Goal: Contribute content

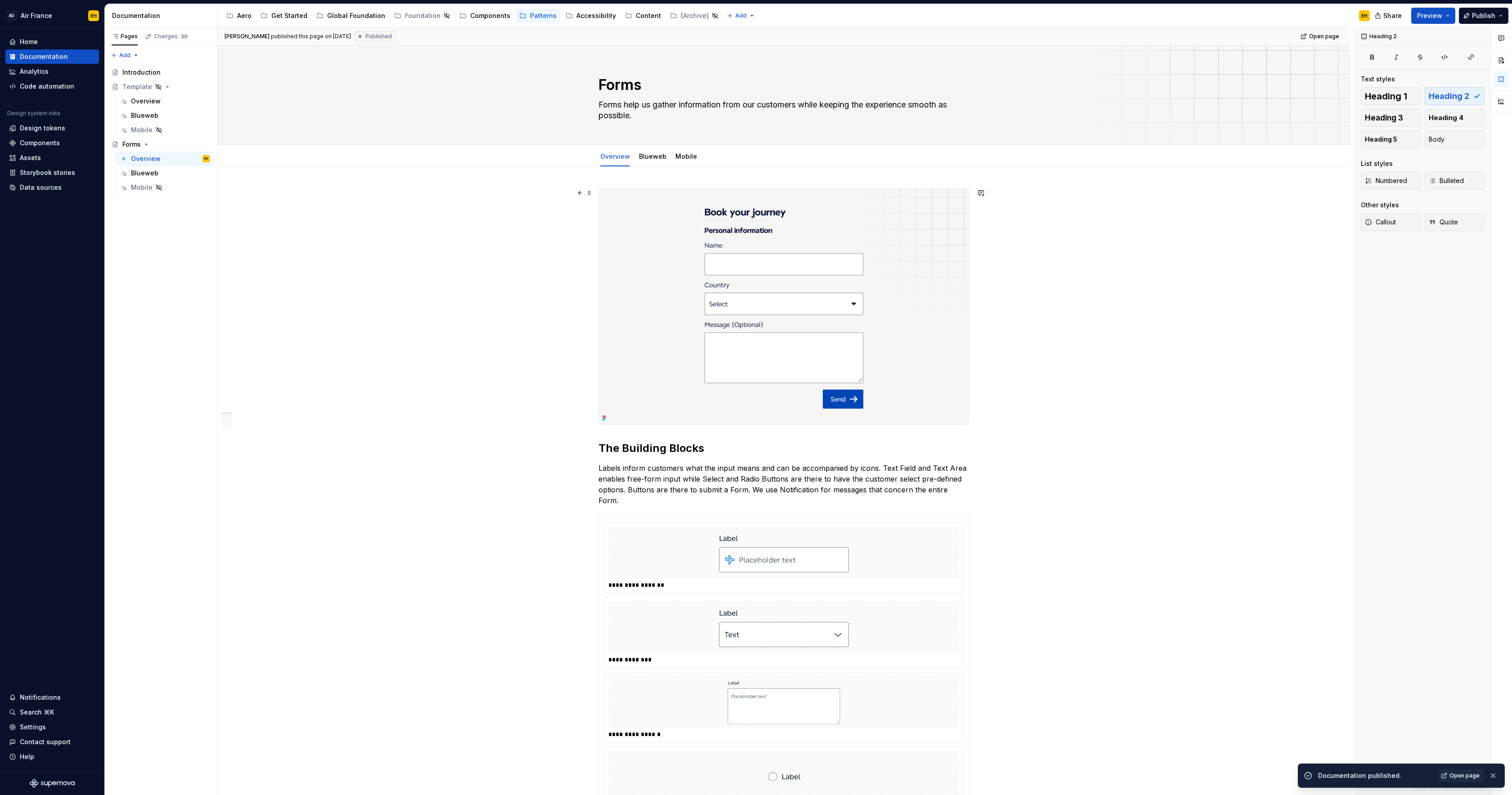
click at [932, 266] on img at bounding box center [783, 306] width 370 height 235
click at [1481, 72] on button "button" at bounding box center [1478, 70] width 13 height 13
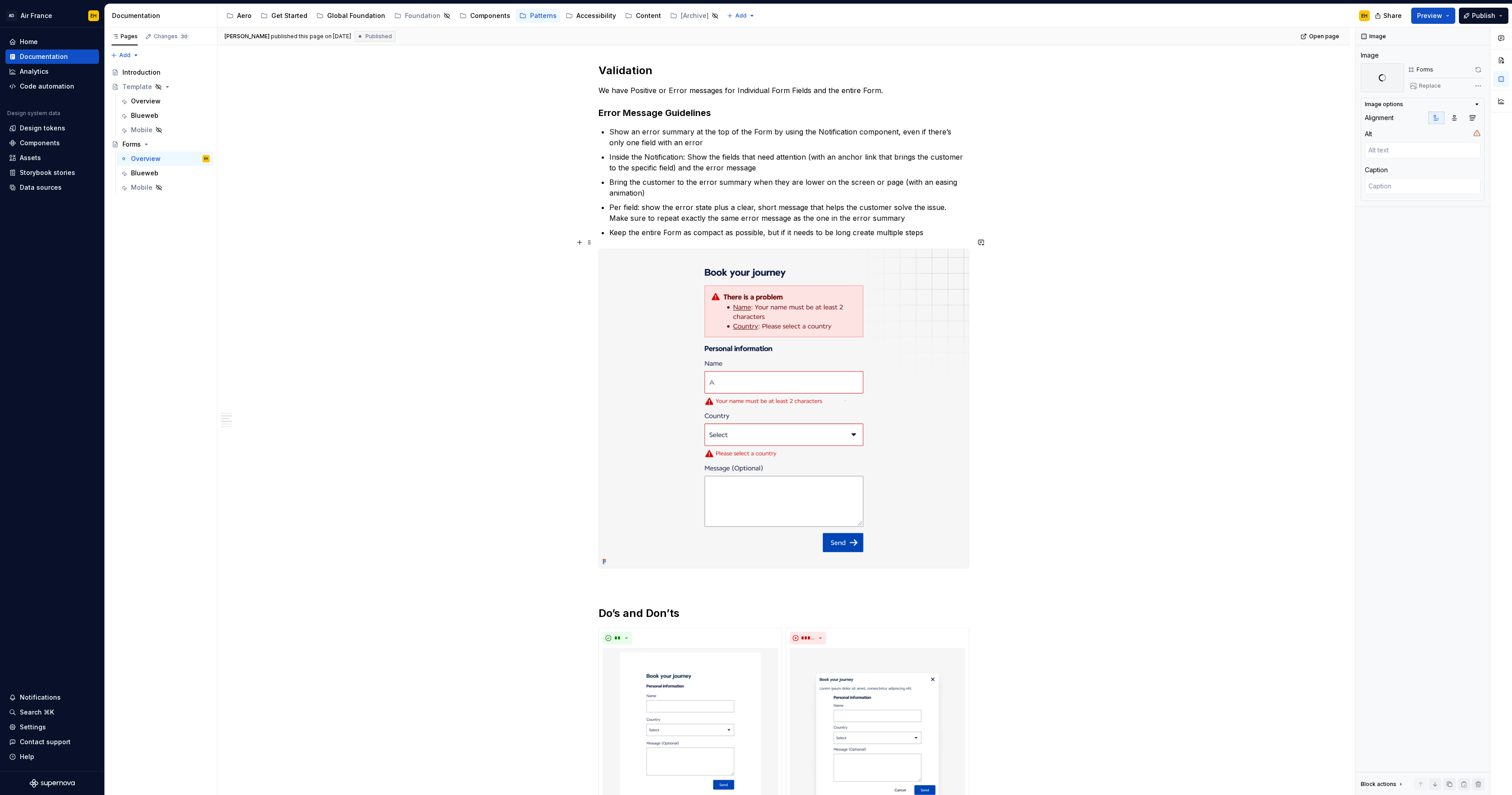
scroll to position [886, 0]
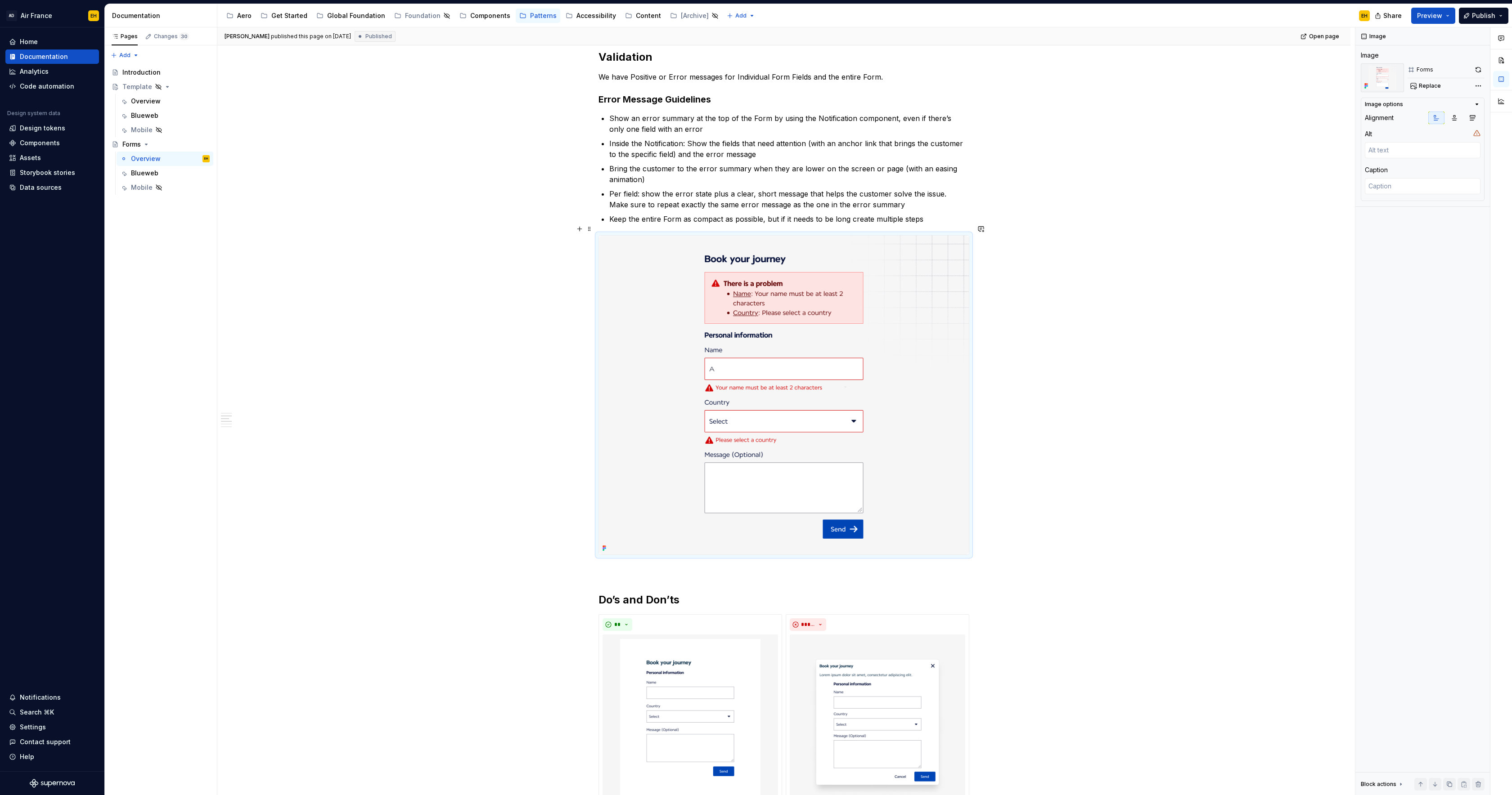
click at [930, 250] on img at bounding box center [783, 395] width 370 height 319
click at [1479, 70] on button "button" at bounding box center [1478, 70] width 13 height 13
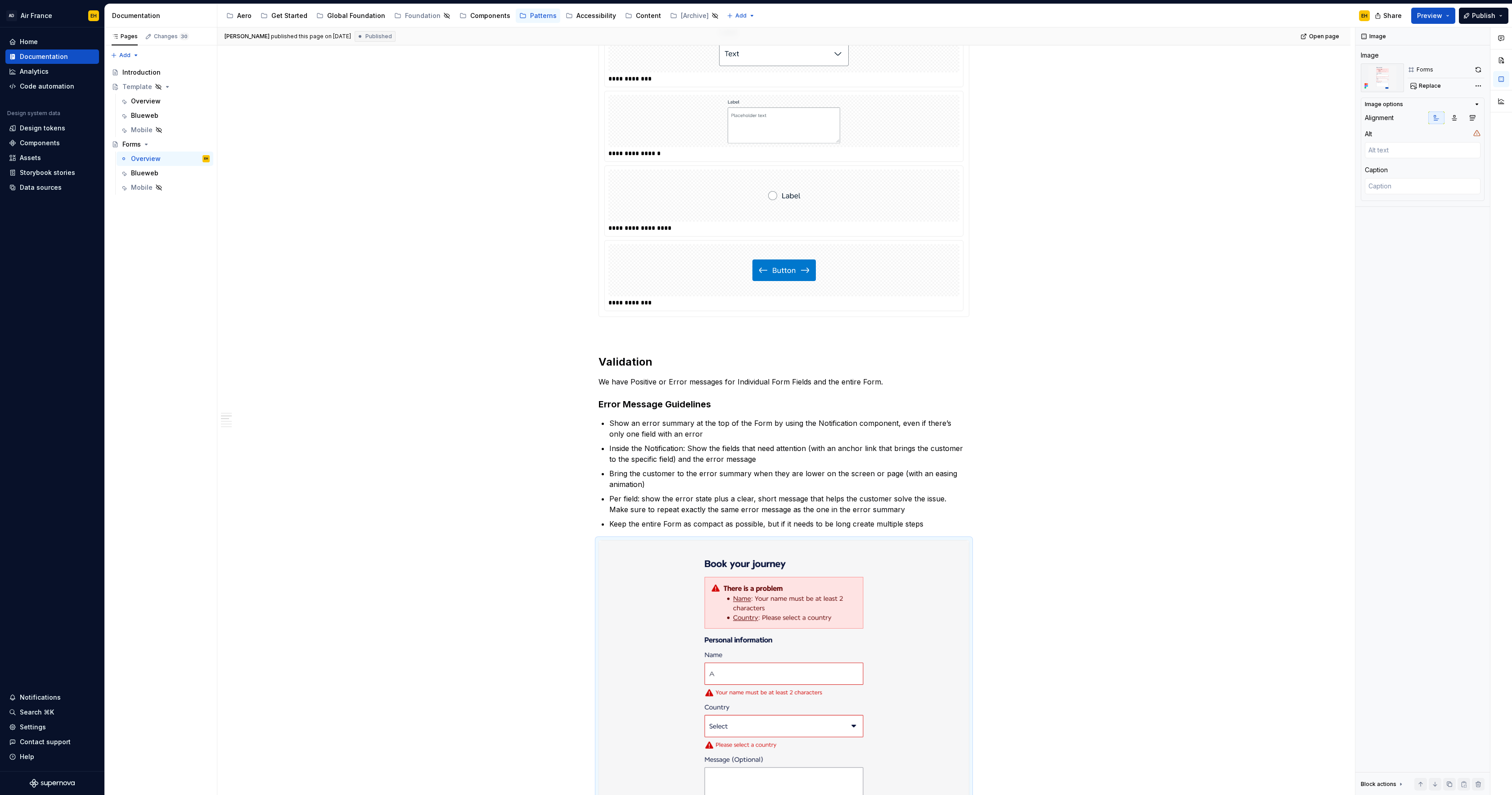
scroll to position [618, 0]
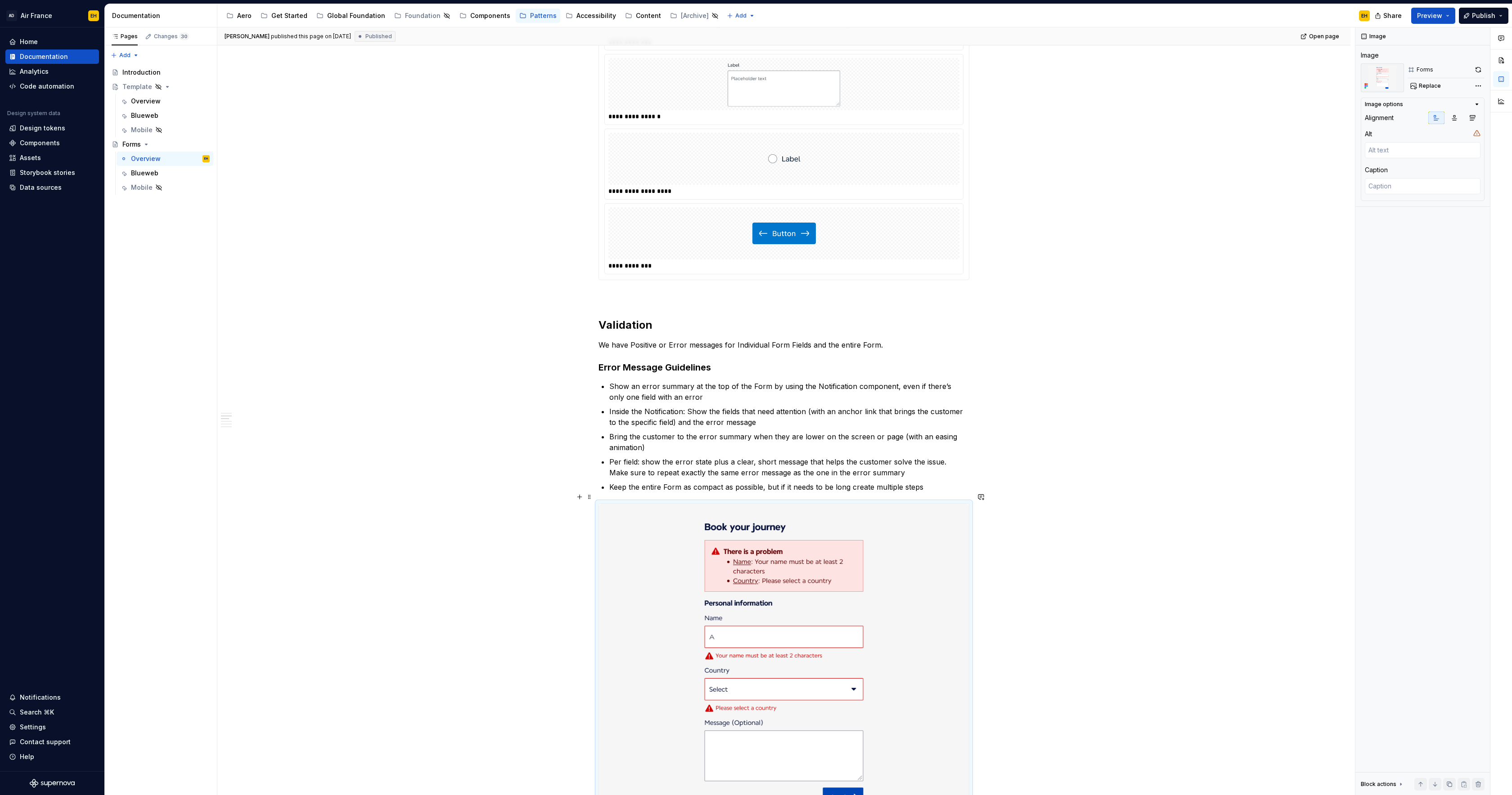
click at [834, 551] on img at bounding box center [783, 663] width 370 height 319
click at [1478, 70] on button "button" at bounding box center [1478, 70] width 13 height 13
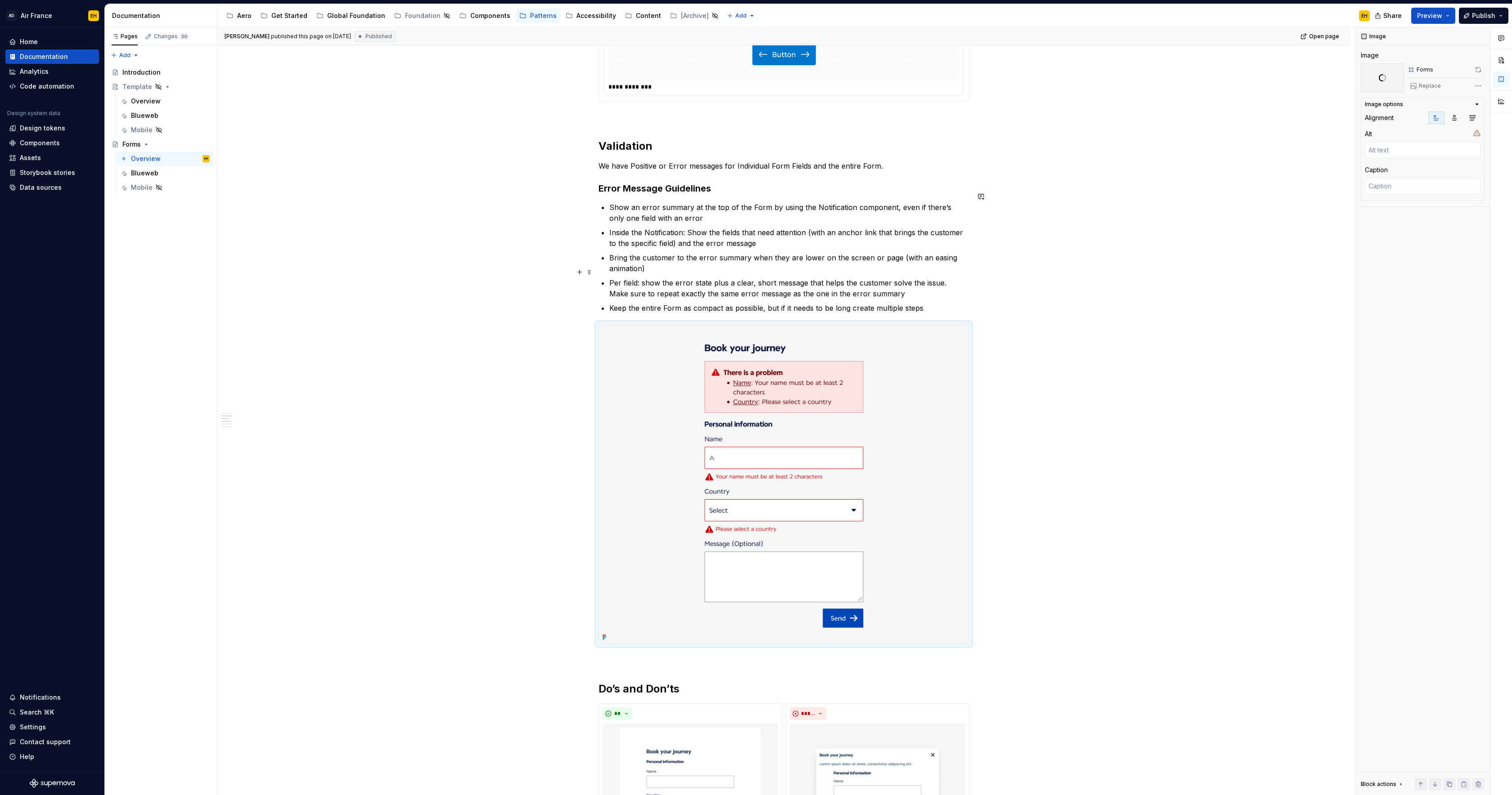
scroll to position [813, 0]
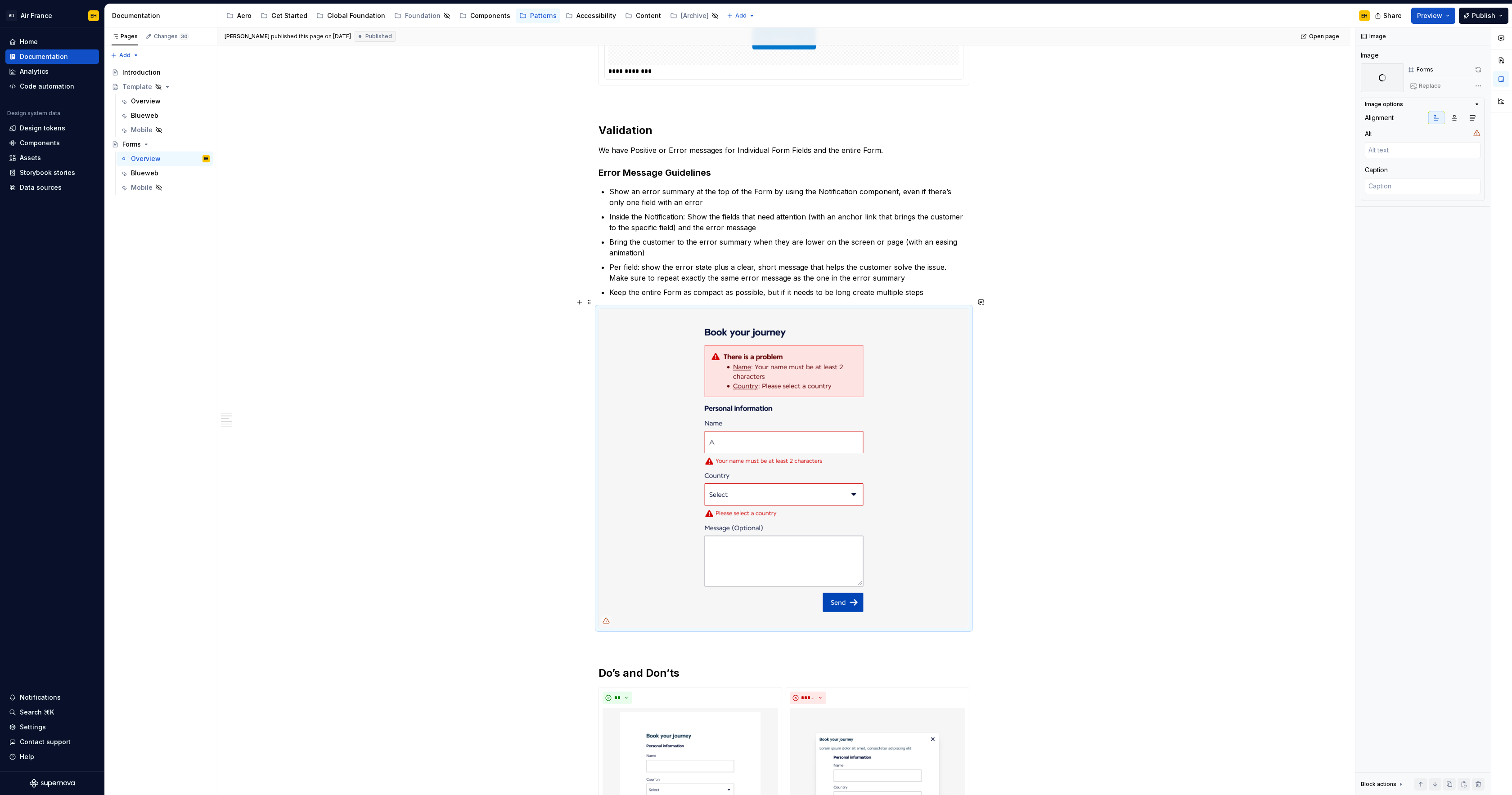
click at [610, 617] on icon at bounding box center [606, 620] width 7 height 7
click at [817, 481] on img at bounding box center [783, 468] width 370 height 319
click at [1161, 324] on div "**********" at bounding box center [784, 435] width 1133 height 2163
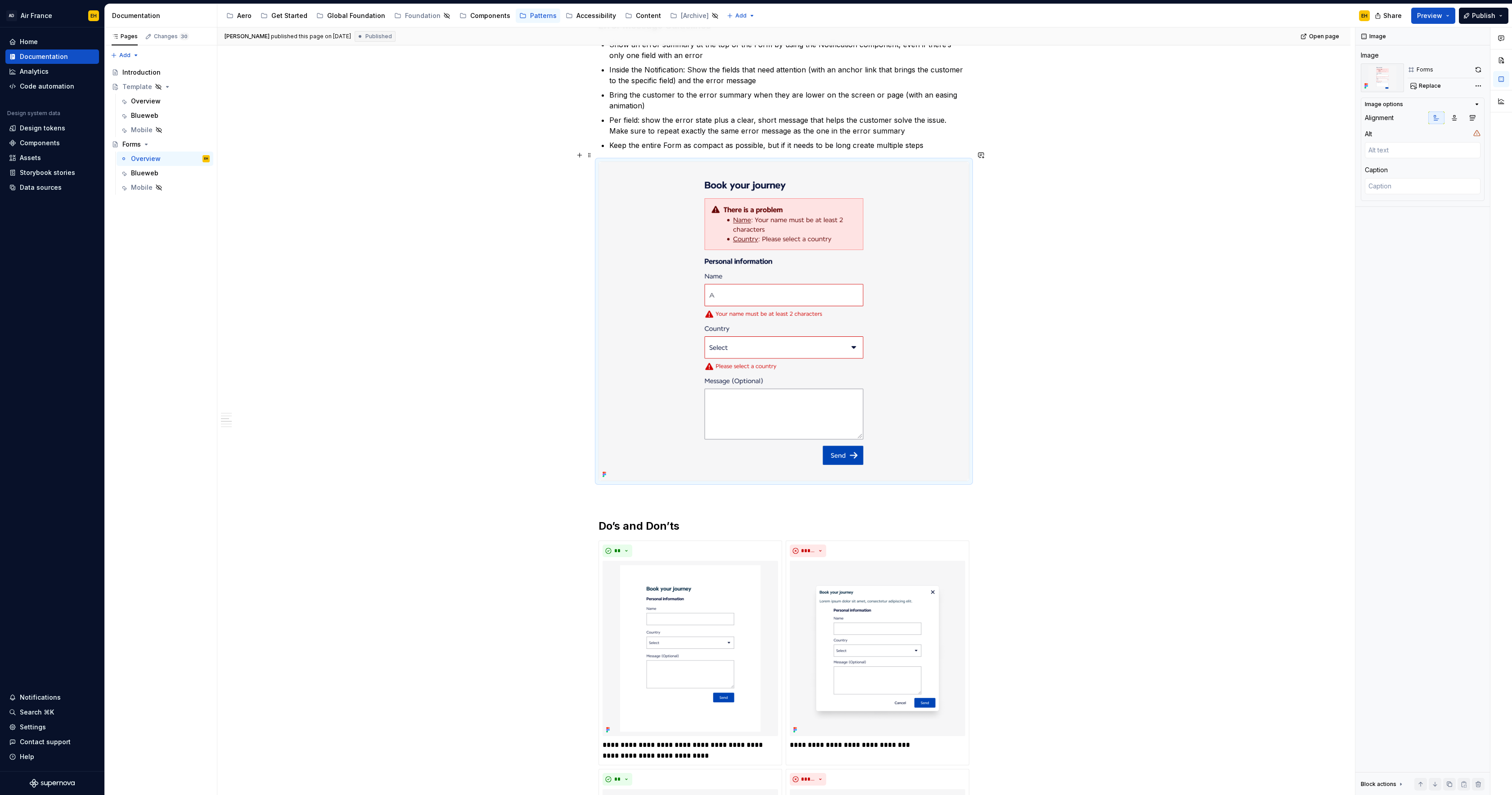
type textarea "*"
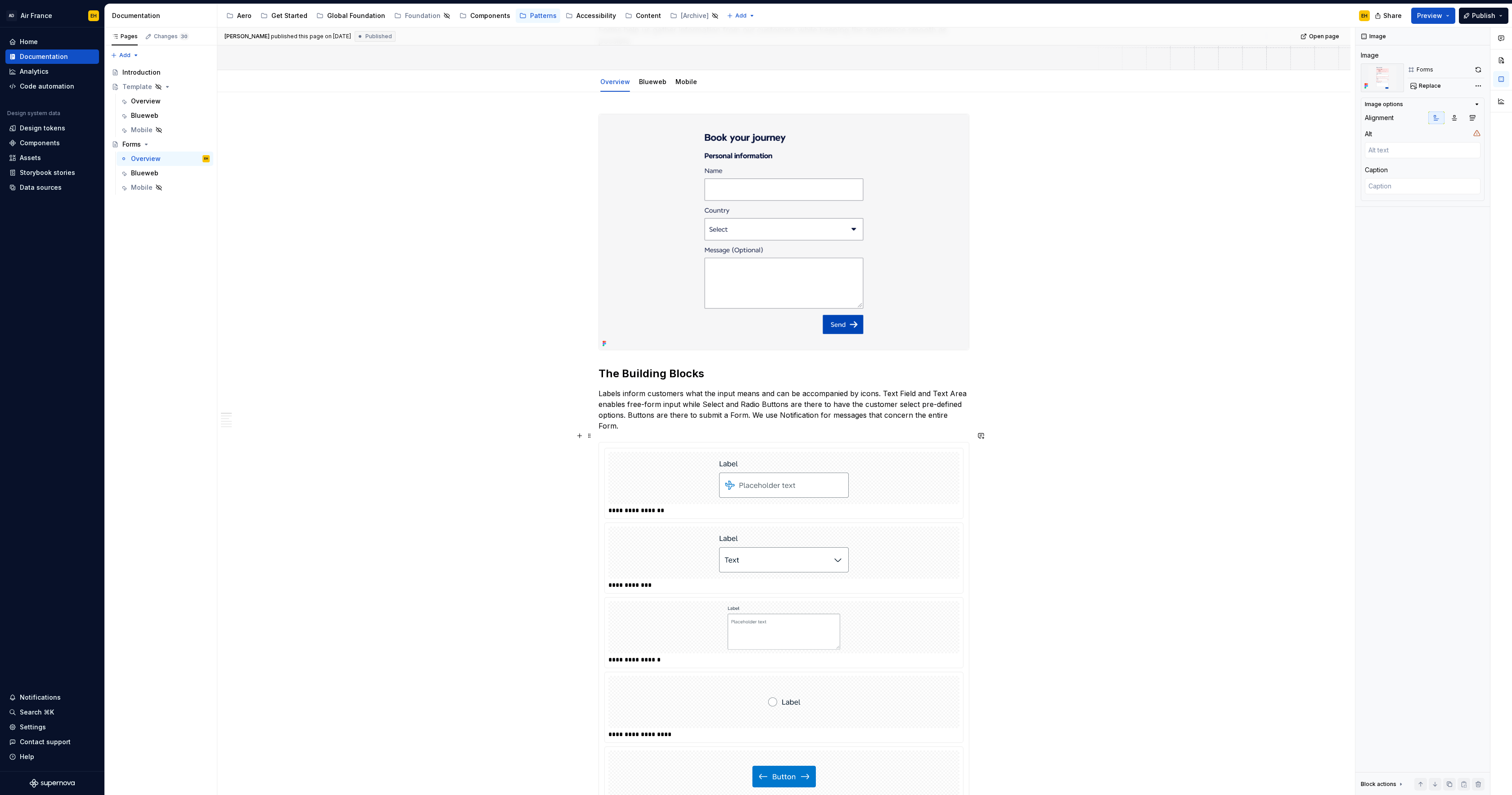
scroll to position [120, 0]
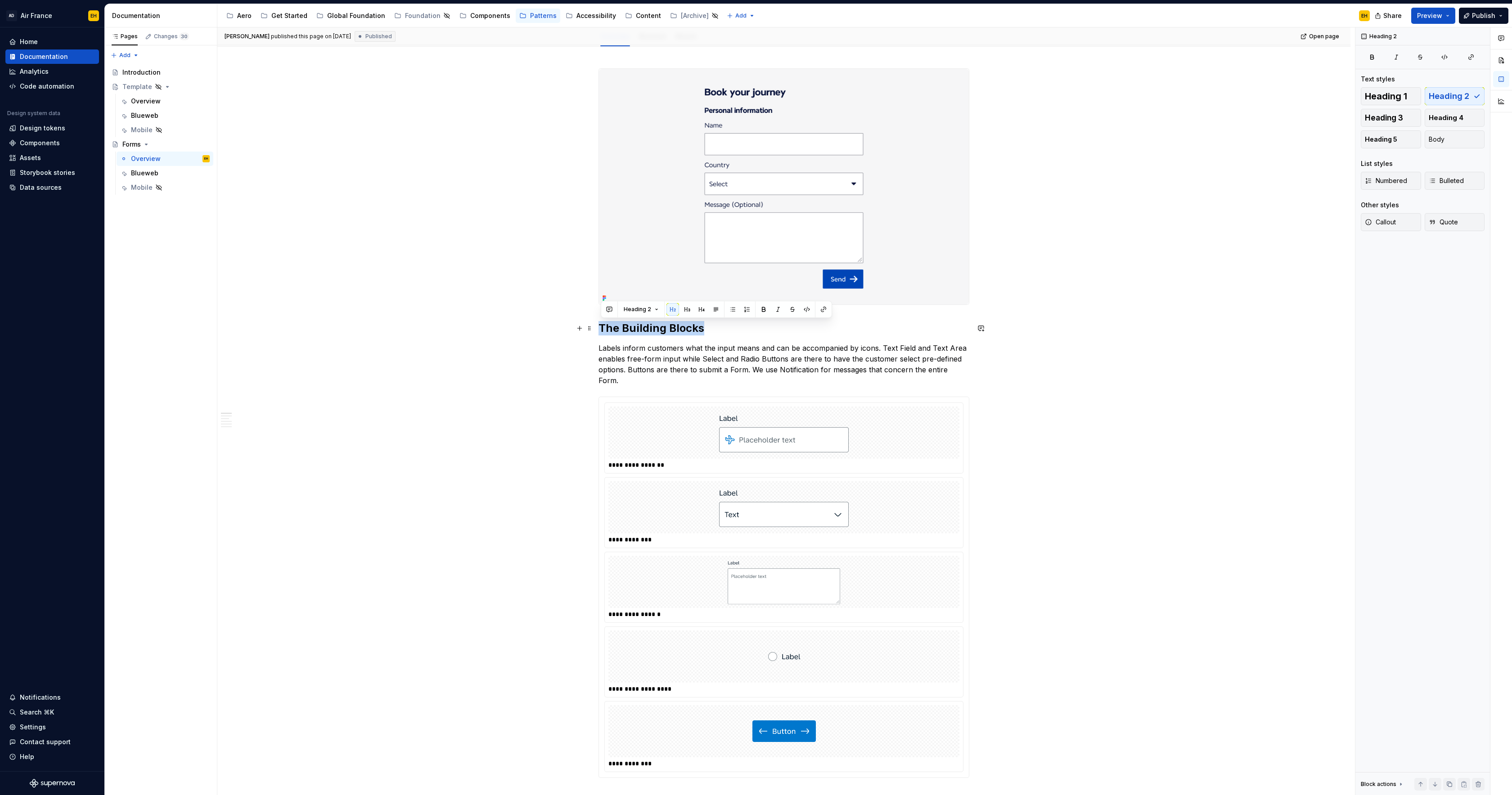
drag, startPoint x: 704, startPoint y: 330, endPoint x: 635, endPoint y: 338, distance: 69.5
click at [601, 333] on h2 "The Building Blocks" at bounding box center [784, 328] width 371 height 14
click at [672, 347] on p "Labels inform customers what the input means and can be accompanied by icons. T…" at bounding box center [784, 364] width 371 height 43
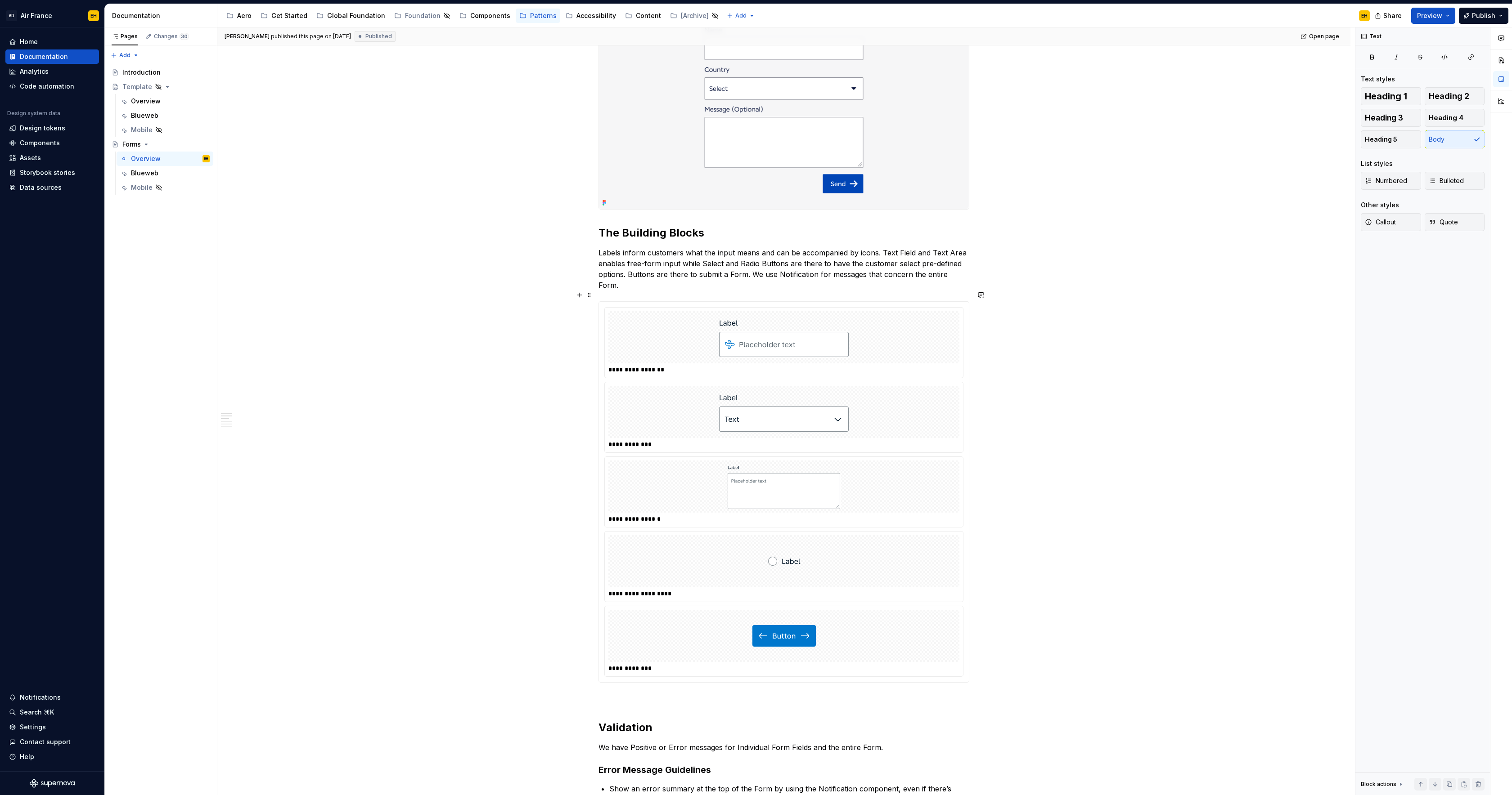
scroll to position [217, 0]
click at [884, 254] on p "Labels inform customers what the input means and can be accompanied by icons. T…" at bounding box center [784, 268] width 371 height 43
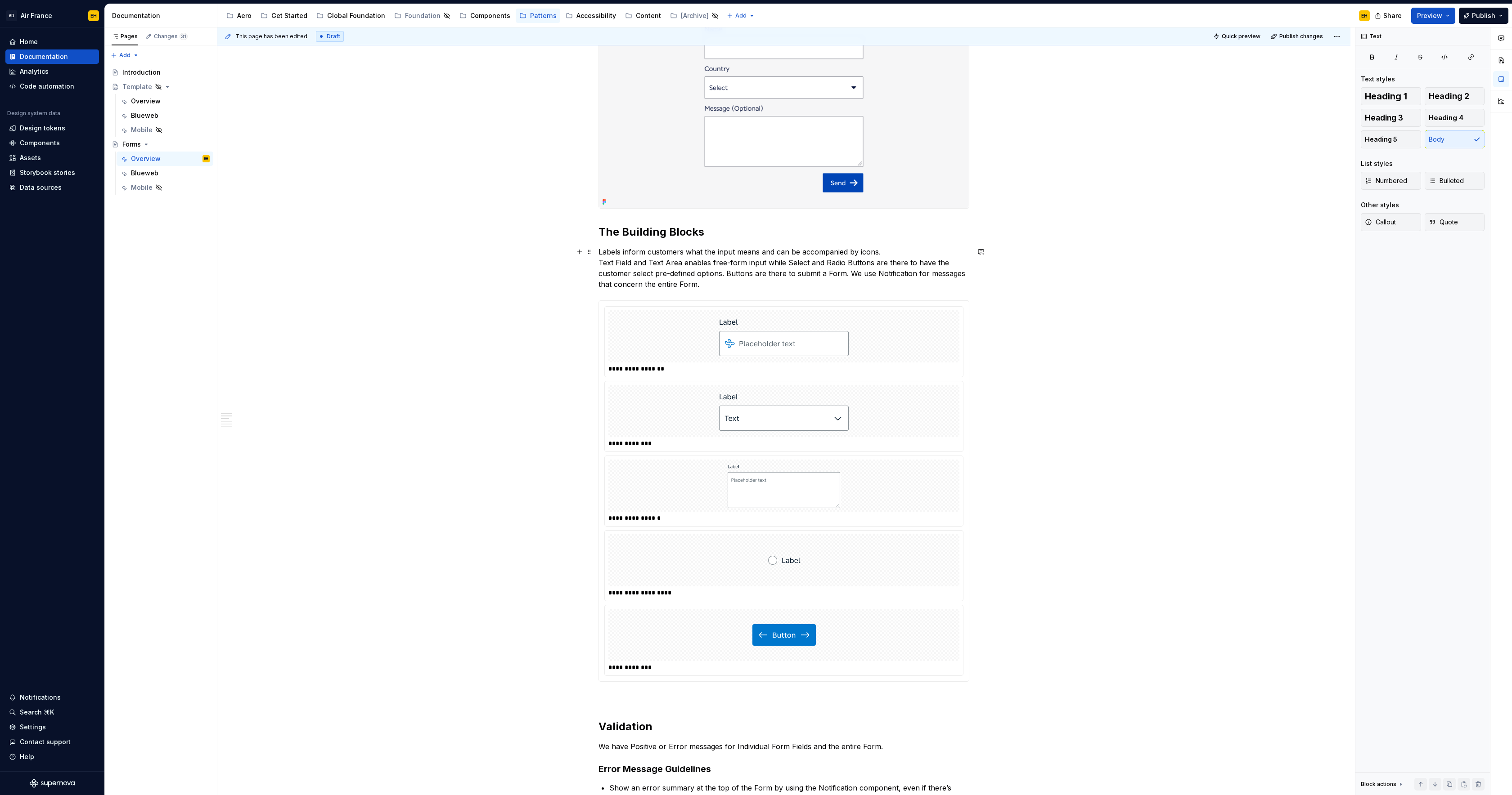
click at [731, 272] on p "Labels inform customers what the input means and can be accompanied by icons. T…" at bounding box center [784, 268] width 371 height 43
click at [722, 286] on p "Labels inform customers what the input means and can be accompanied by icons. T…" at bounding box center [784, 268] width 371 height 43
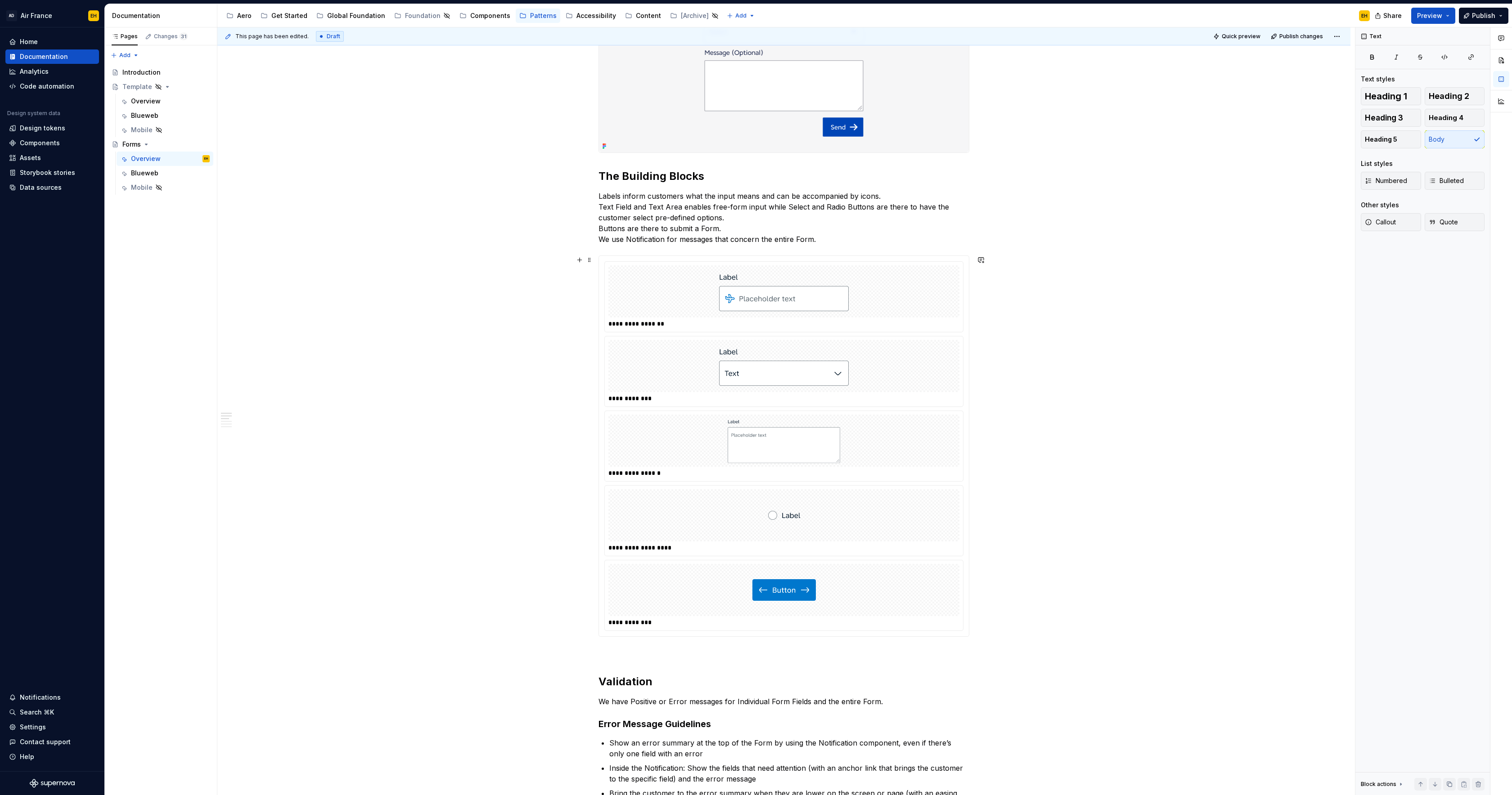
scroll to position [309, 0]
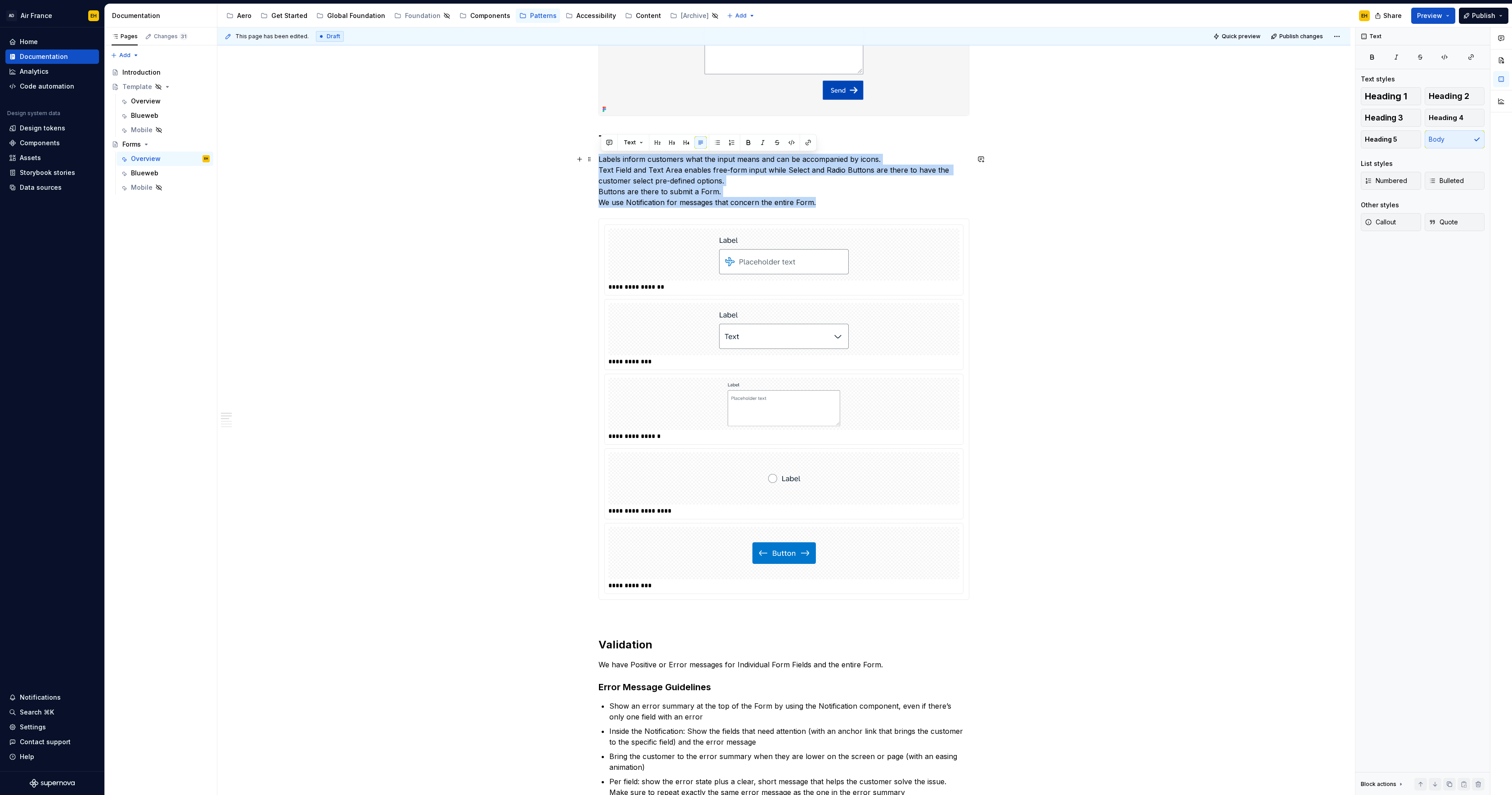
drag, startPoint x: 822, startPoint y: 203, endPoint x: 550, endPoint y: 156, distance: 276.0
click at [715, 145] on button "button" at bounding box center [717, 143] width 13 height 13
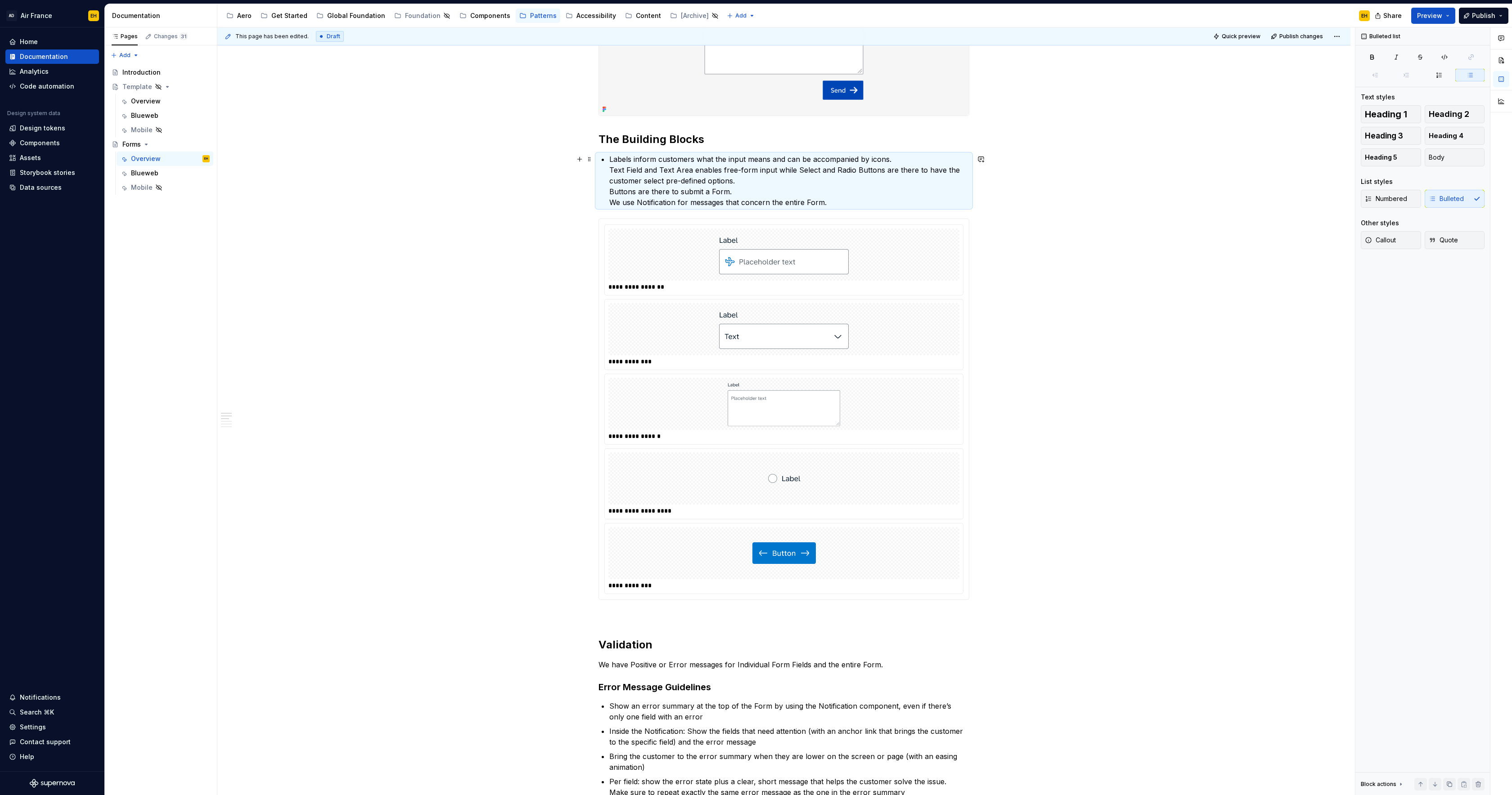
click at [612, 169] on p "Labels inform customers what the input means and can be accompanied by icons. T…" at bounding box center [789, 181] width 360 height 54
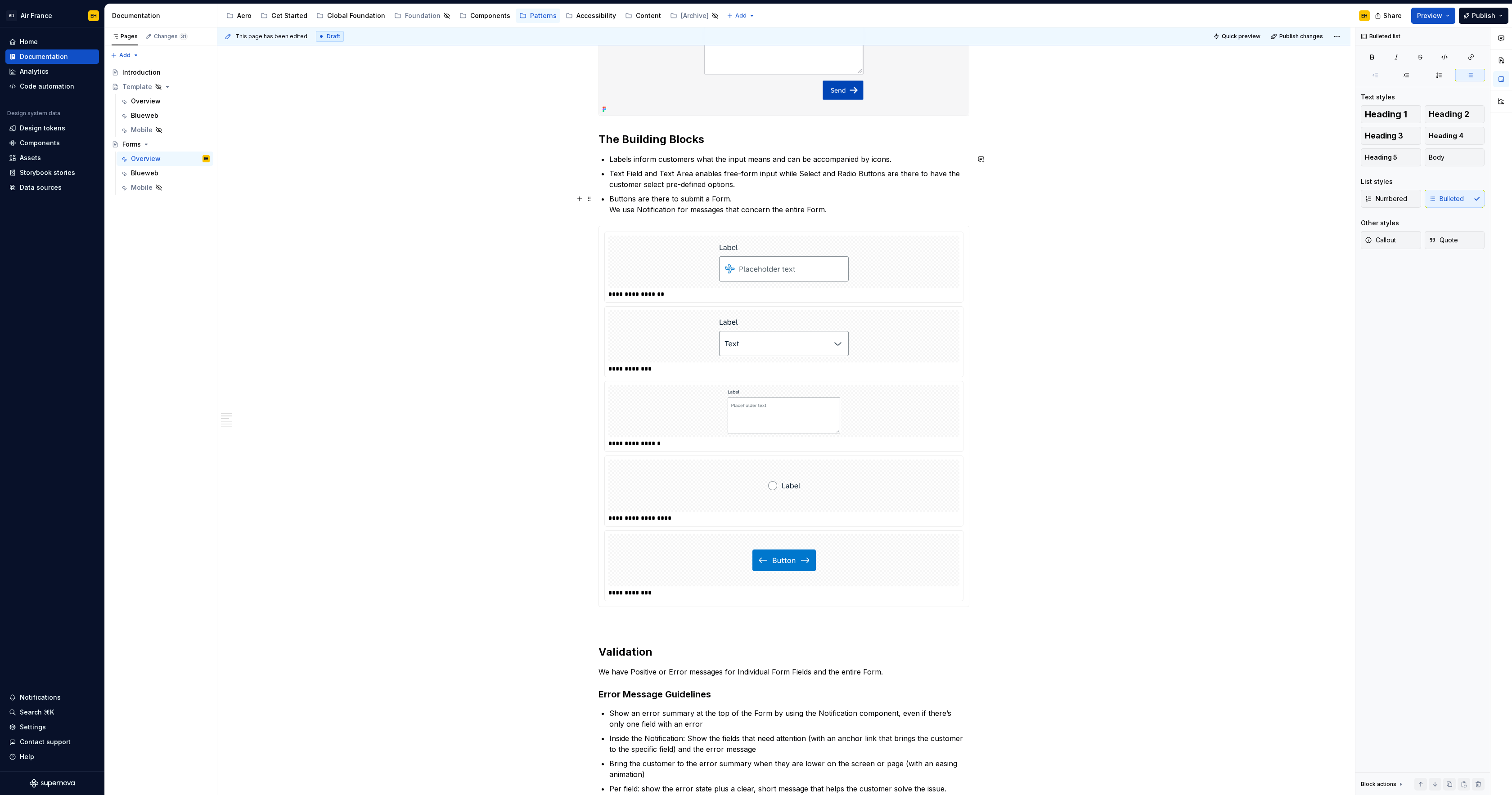
click at [612, 208] on p "Buttons are there to submit a Form. We use Notification for messages that conce…" at bounding box center [789, 204] width 360 height 21
click at [640, 214] on p "We use Notification for messages that concern the entire Form." at bounding box center [789, 213] width 360 height 11
drag, startPoint x: 693, startPoint y: 214, endPoint x: 700, endPoint y: 214, distance: 7.0
click at [693, 214] on p "We use the Notification for messages that concern the entire Form." at bounding box center [789, 213] width 360 height 11
click at [653, 214] on p "We use the Notification component for messages that concern the entire Form." at bounding box center [789, 213] width 360 height 11
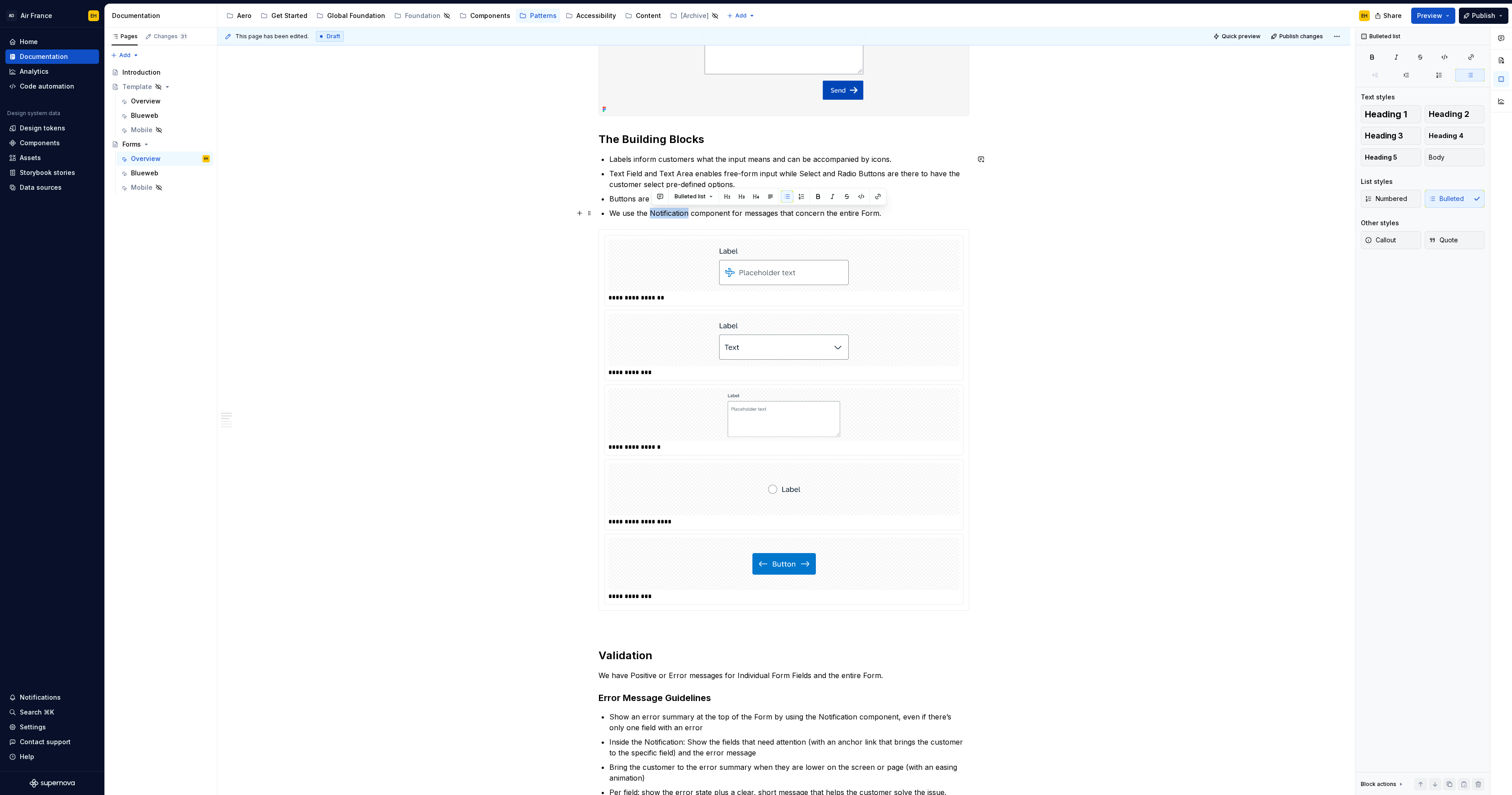
drag, startPoint x: 653, startPoint y: 214, endPoint x: 688, endPoint y: 214, distance: 35.0
click at [688, 214] on p "We use the Notification component for messages that concern the entire Form." at bounding box center [789, 213] width 360 height 11
click at [889, 212] on p "We use the Notification component for messages that concern the entire Form." at bounding box center [789, 213] width 360 height 11
click at [825, 200] on p "Buttons are there to submit a Form." at bounding box center [789, 198] width 360 height 11
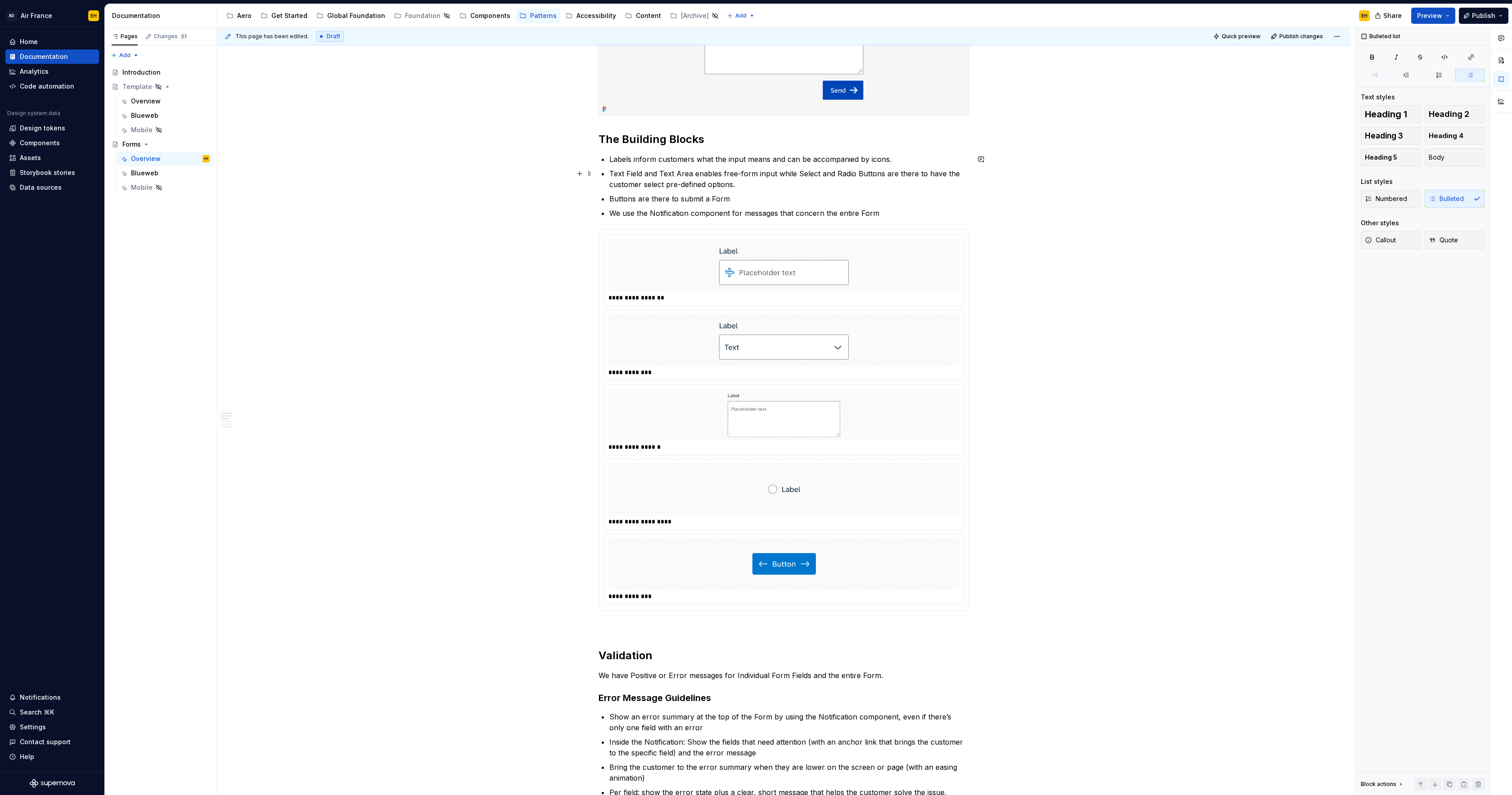
click at [743, 184] on p "Text Field and Text Area enables free-form input while Select and Radio Buttons…" at bounding box center [789, 179] width 360 height 21
click at [912, 163] on p "Labels inform customers what the input means and can be accompanied by icons." at bounding box center [789, 159] width 360 height 11
drag, startPoint x: 1269, startPoint y: 183, endPoint x: 1113, endPoint y: 186, distance: 156.0
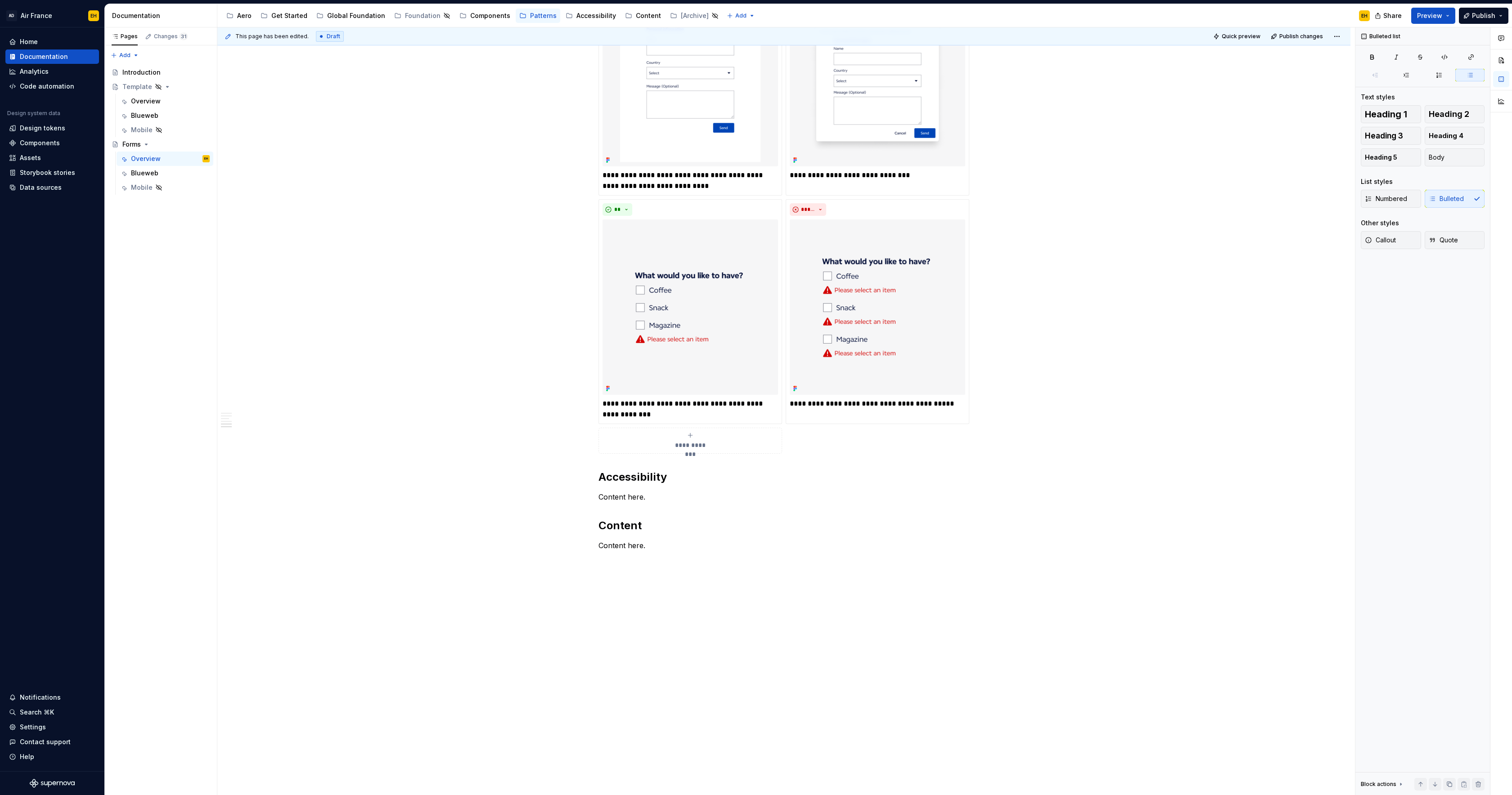
scroll to position [1556, 0]
click at [914, 398] on p "**********" at bounding box center [877, 399] width 175 height 11
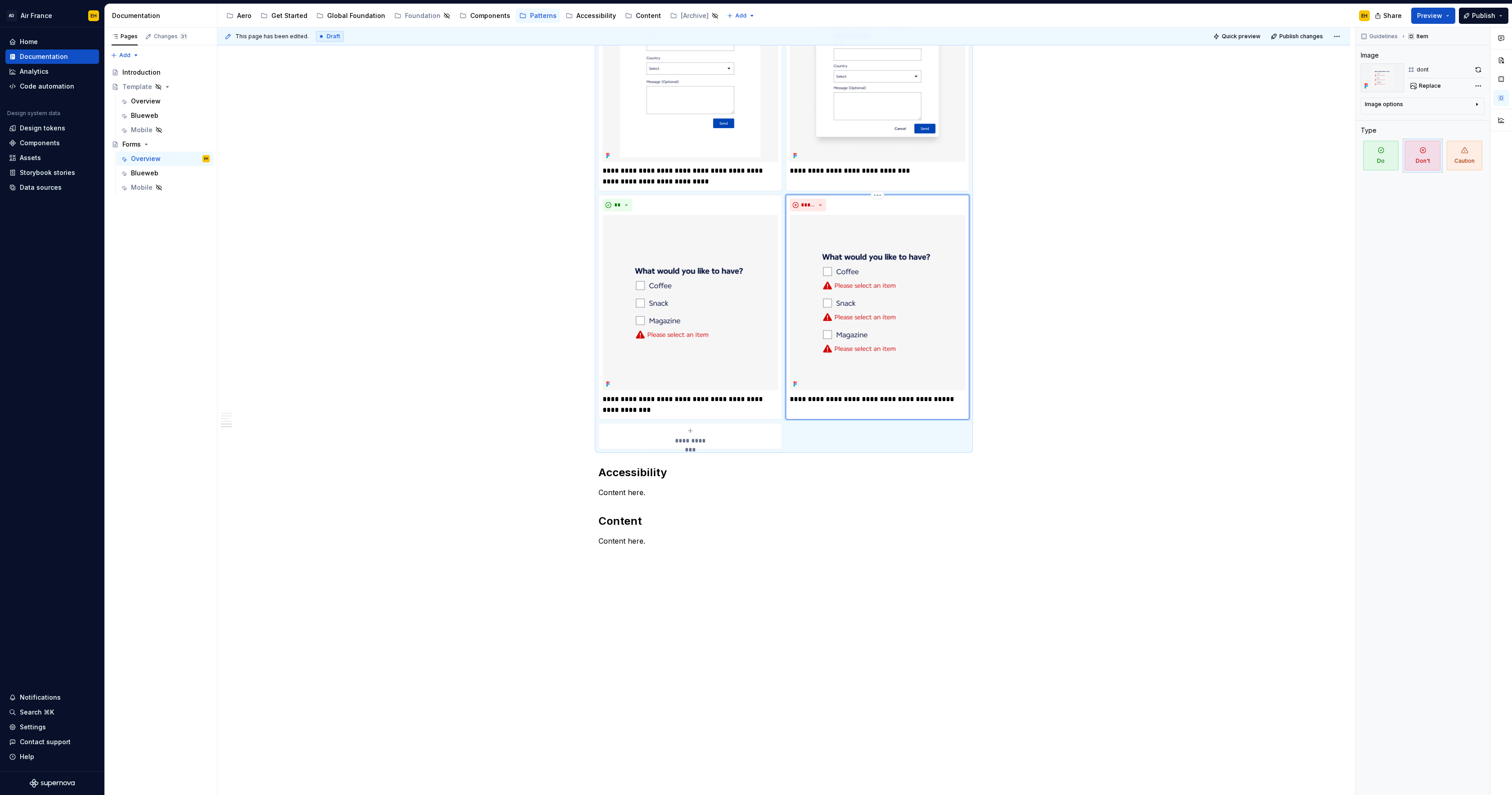
type textarea "*"
click at [914, 398] on p "**********" at bounding box center [877, 399] width 175 height 11
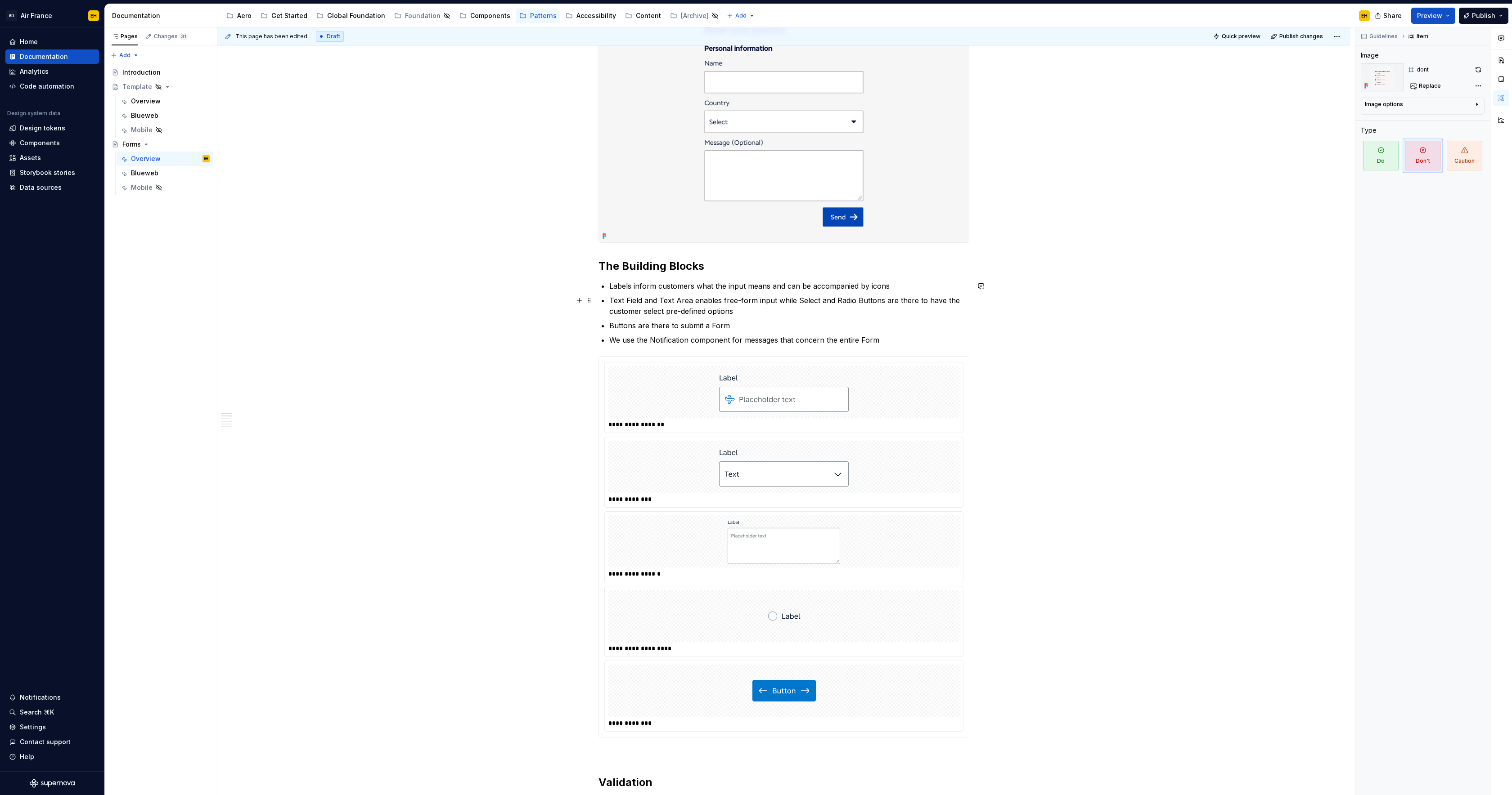
scroll to position [175, 0]
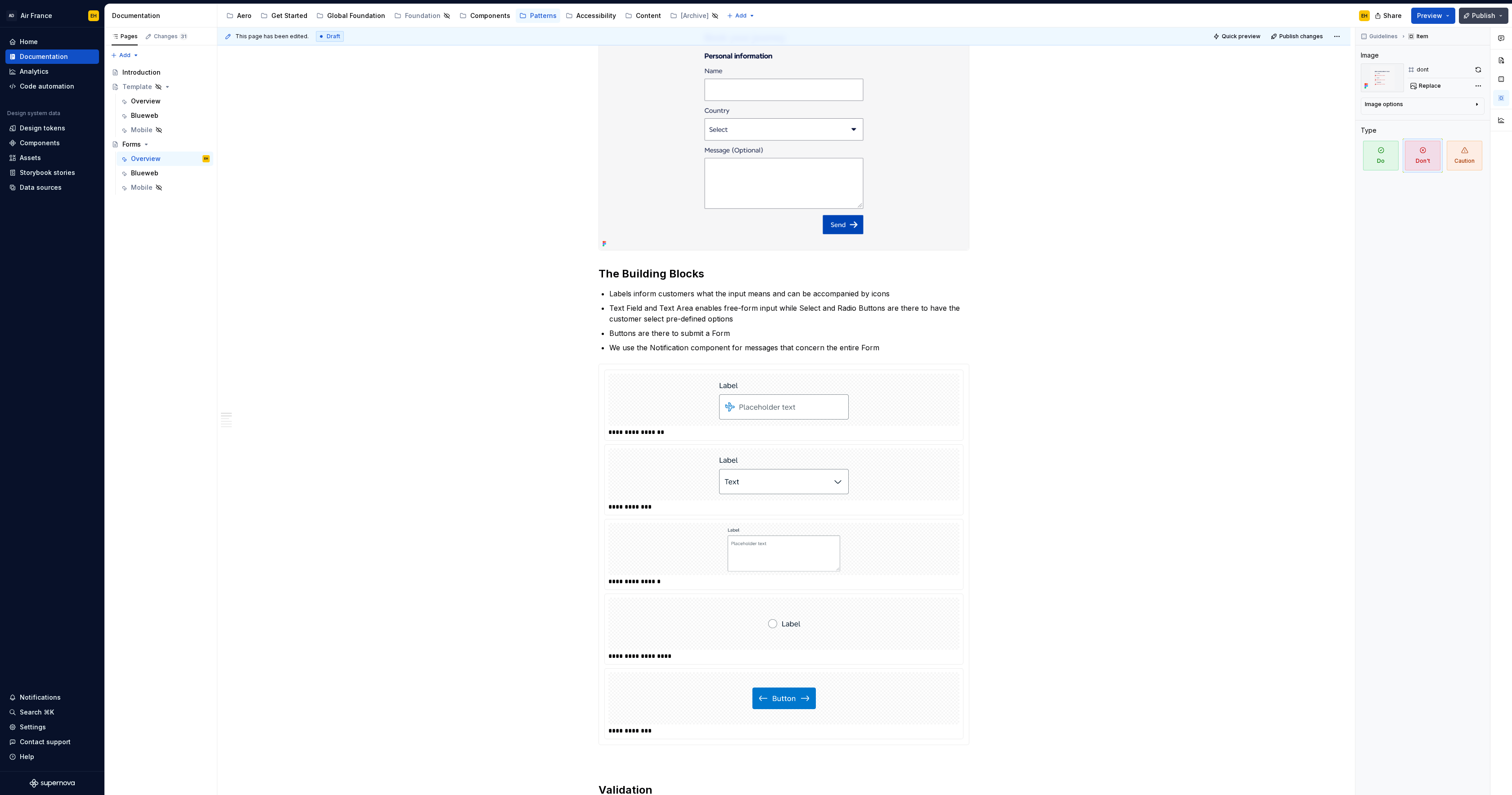
click at [1474, 13] on span "Publish" at bounding box center [1483, 16] width 23 height 9
click at [1375, 75] on button "Publish changes" at bounding box center [1396, 75] width 207 height 16
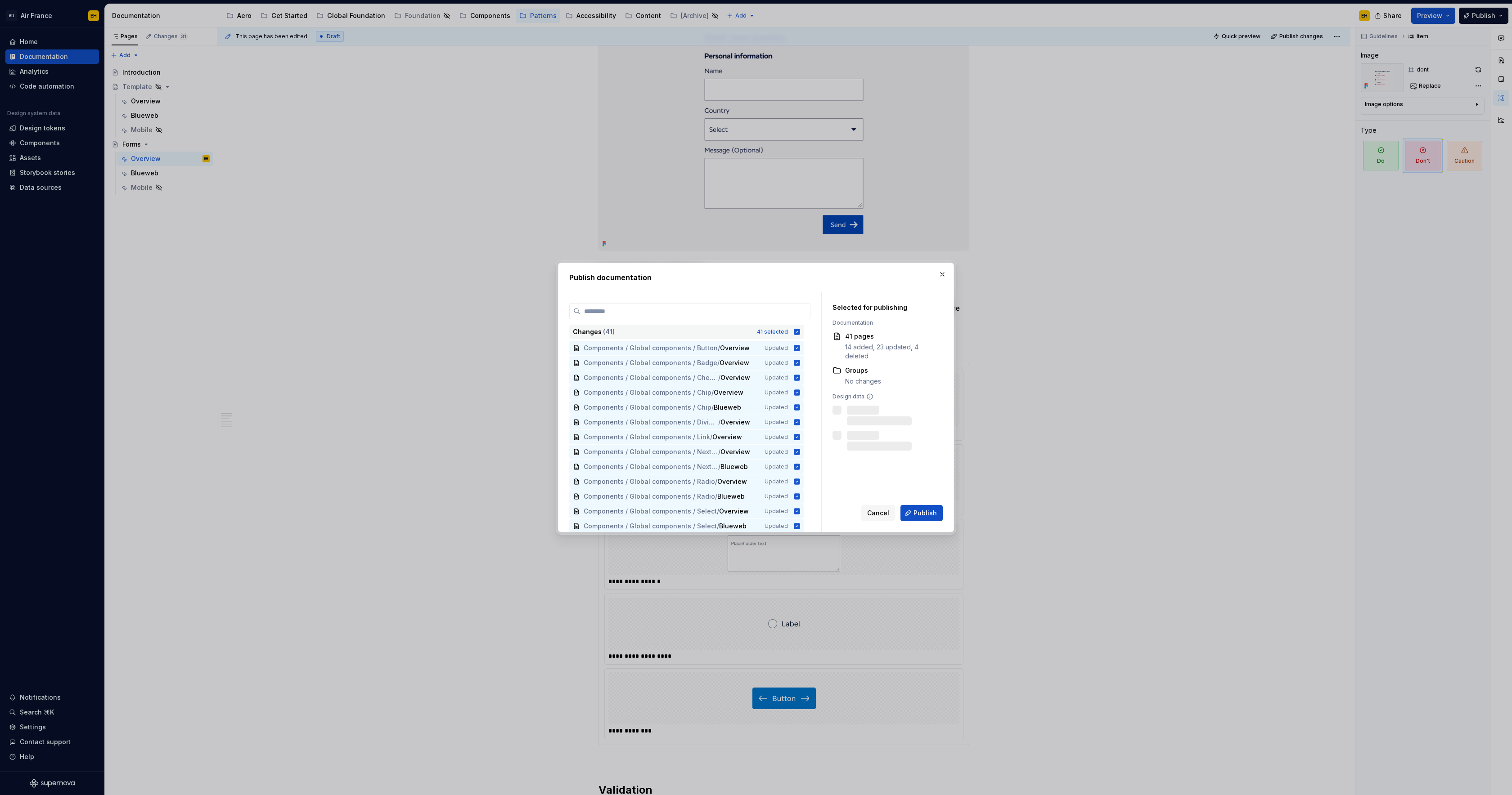
click at [800, 332] on icon at bounding box center [797, 332] width 6 height 6
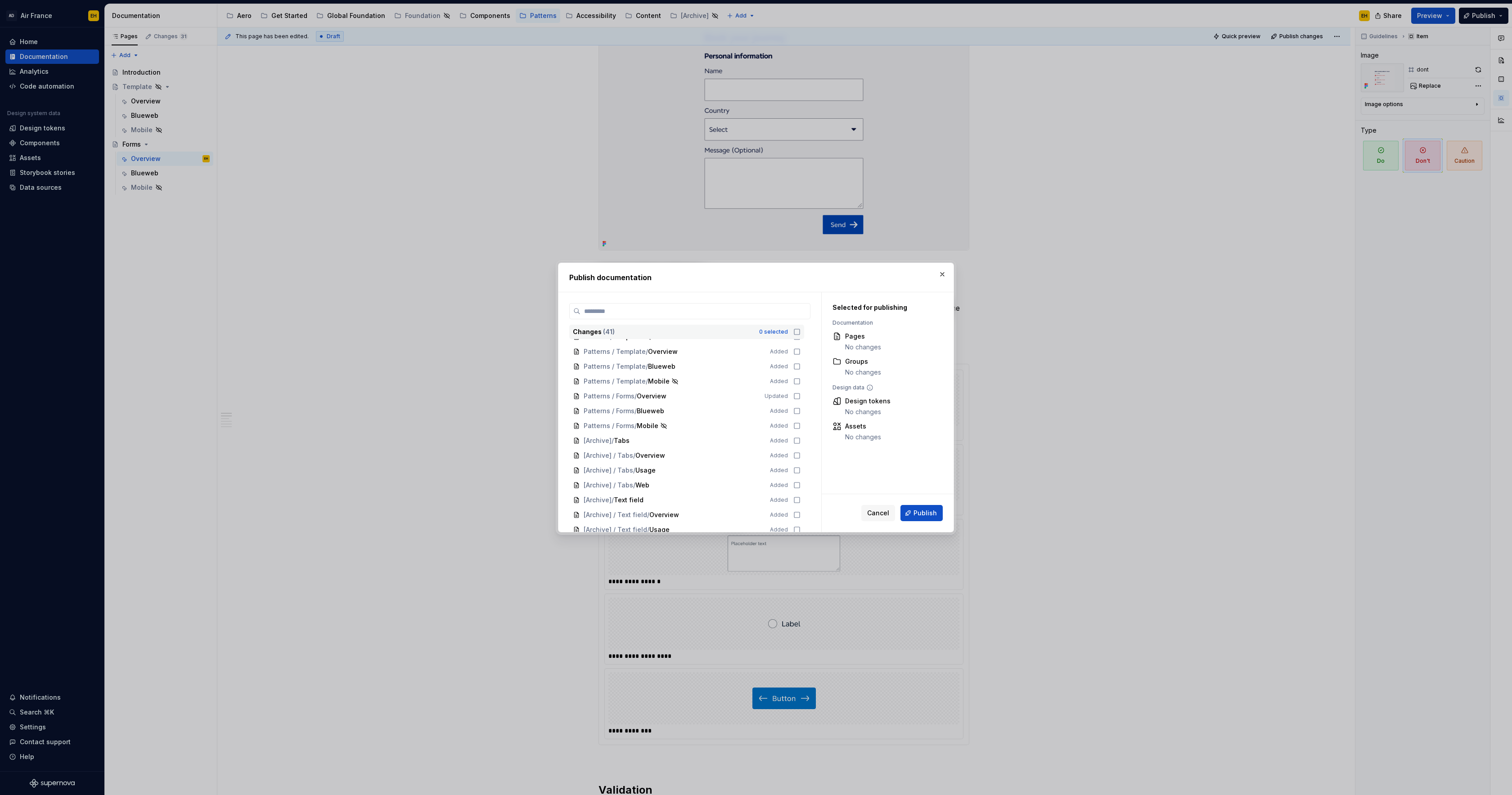
scroll to position [390, 0]
click at [800, 403] on icon at bounding box center [797, 403] width 6 height 6
click at [938, 517] on button "Publish" at bounding box center [921, 513] width 42 height 16
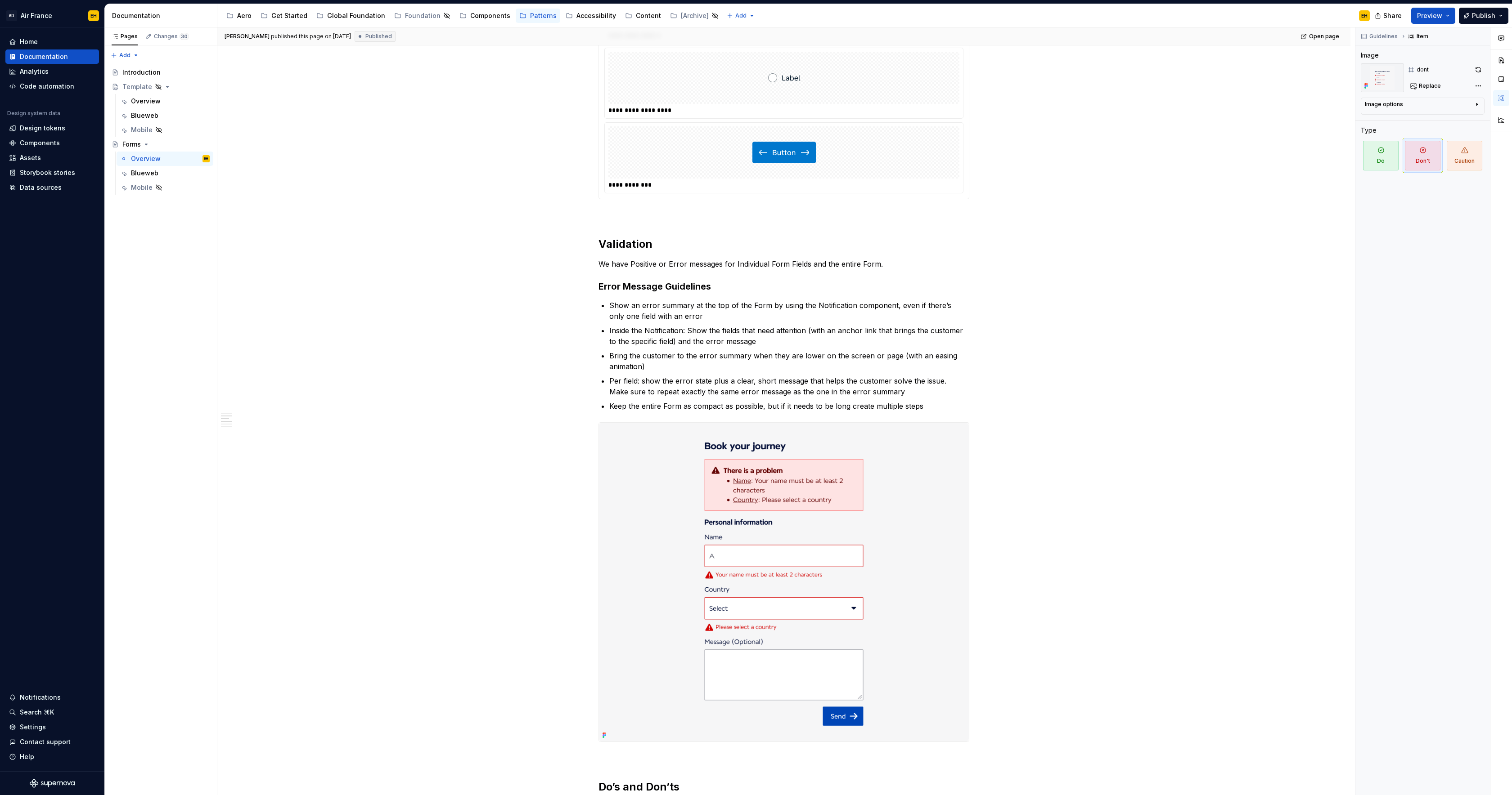
scroll to position [0, 0]
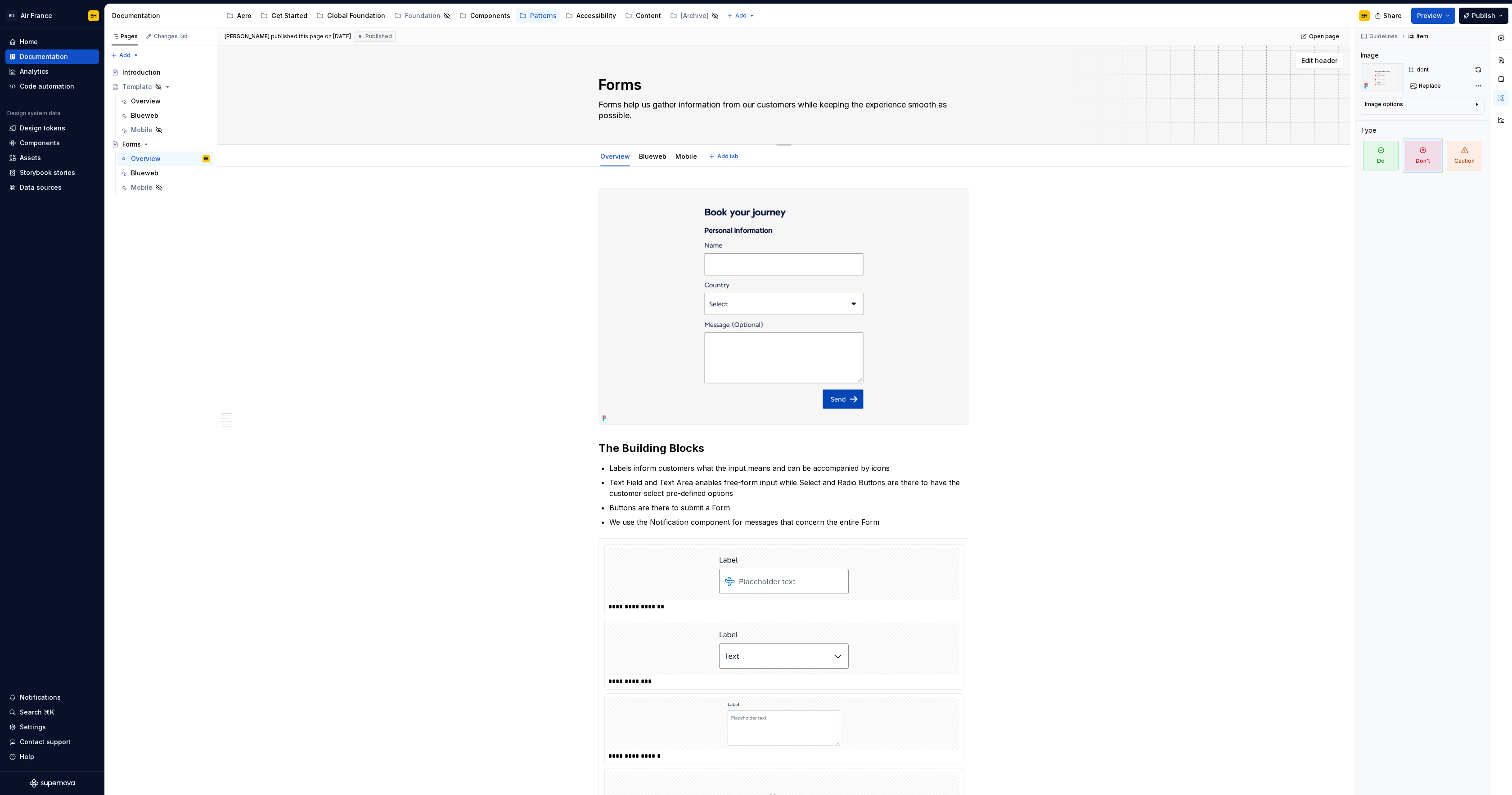
drag, startPoint x: 601, startPoint y: 102, endPoint x: 658, endPoint y: 116, distance: 58.7
click at [658, 116] on textarea "Forms help us gather information from our customers while keeping the experienc…" at bounding box center [782, 110] width 371 height 25
click at [156, 74] on div "Introduction" at bounding box center [141, 72] width 38 height 9
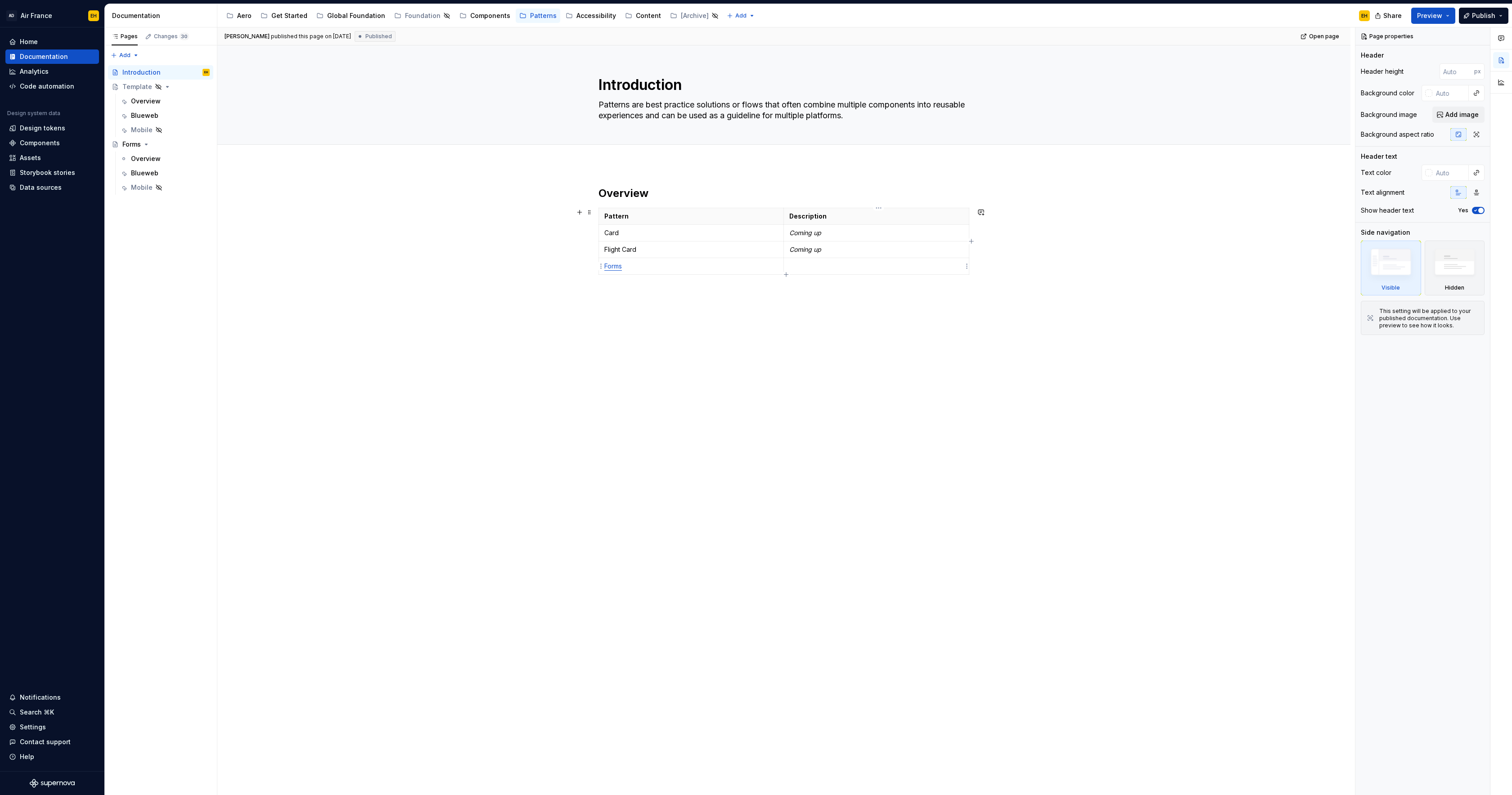
click at [819, 268] on p at bounding box center [876, 266] width 174 height 9
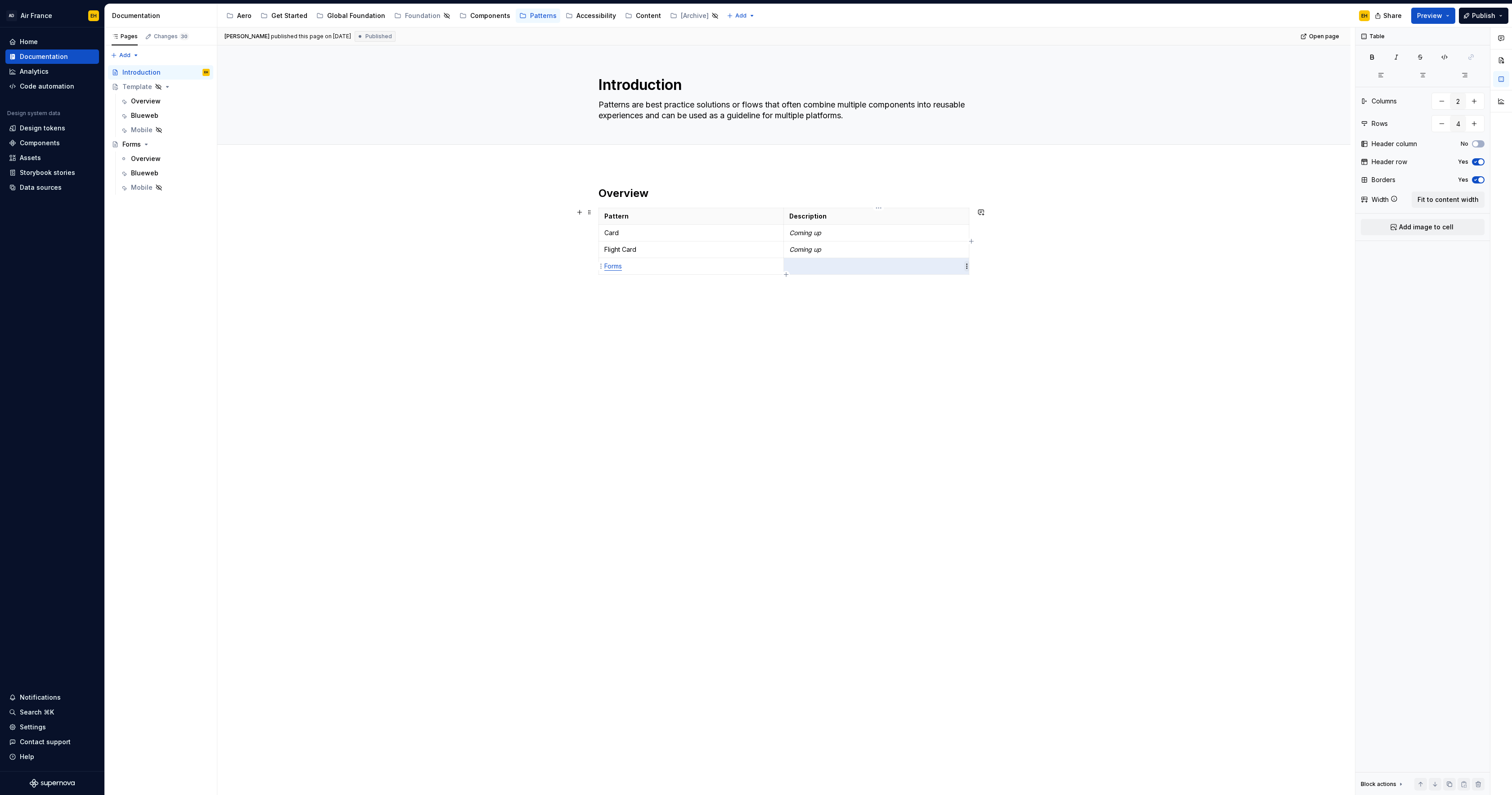
click at [968, 266] on html "AD Air France EH Home Documentation Analytics Code automation Design system dat…" at bounding box center [756, 398] width 1512 height 795
click at [925, 267] on p at bounding box center [876, 266] width 174 height 9
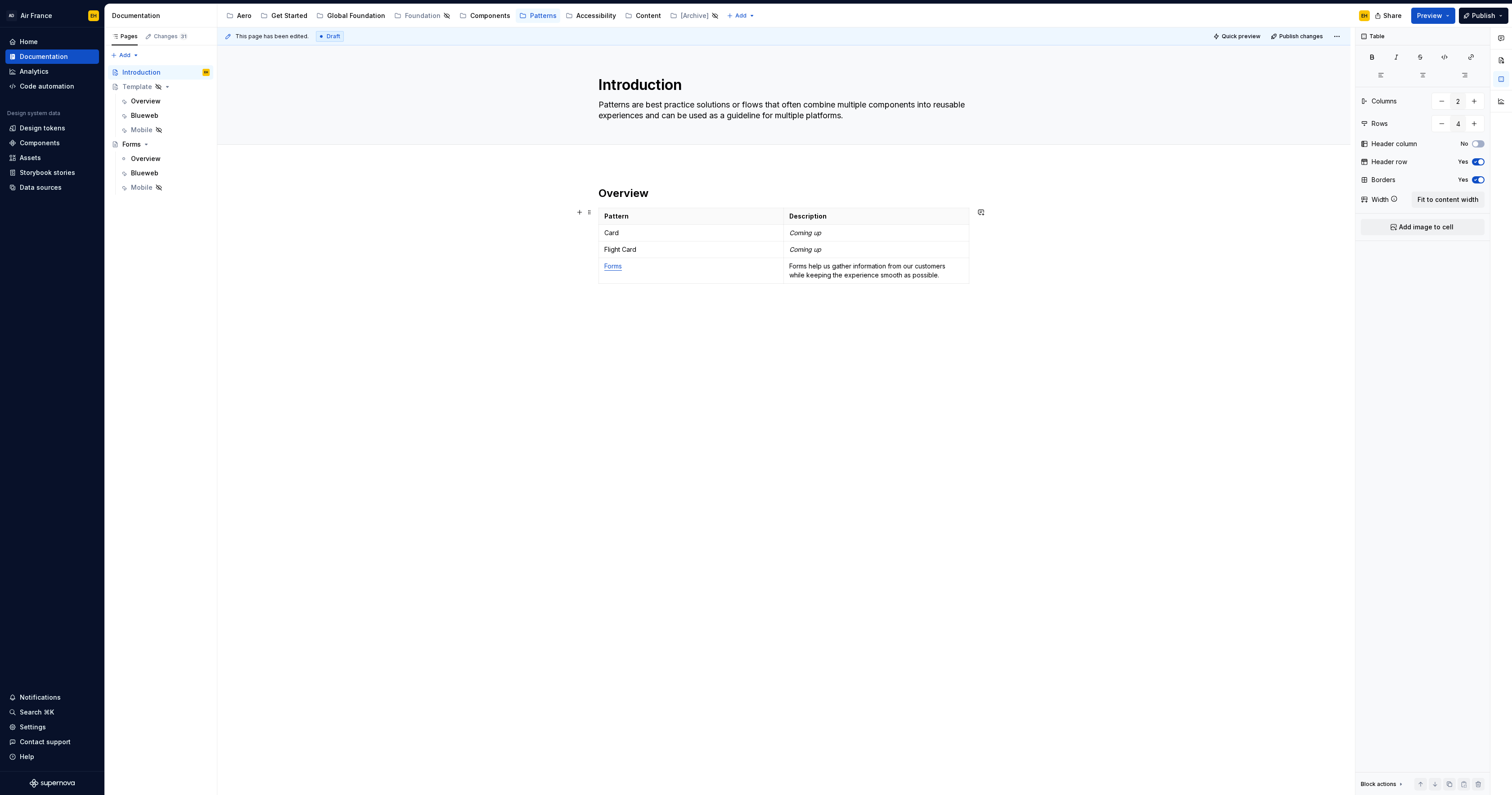
click at [1095, 261] on div "Overview Pattern Description Card Coming up Flight Card Coming up Forms Forms h…" at bounding box center [784, 361] width 1133 height 394
click at [854, 252] on p "Coming up" at bounding box center [876, 249] width 174 height 9
click at [1482, 18] on span "Publish" at bounding box center [1483, 16] width 23 height 9
click at [1383, 78] on span "Publish changes" at bounding box center [1401, 75] width 53 height 9
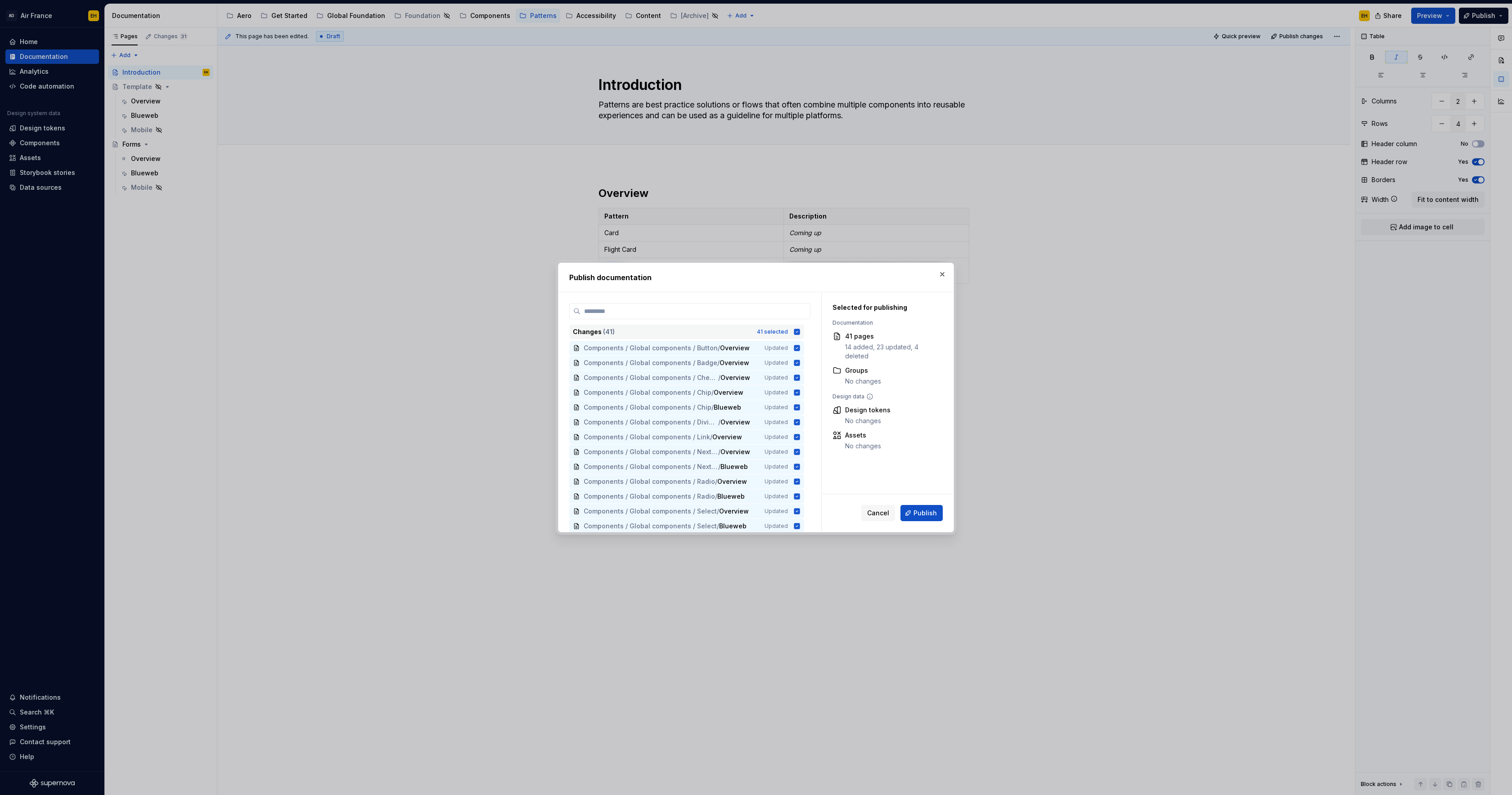
click at [800, 331] on icon at bounding box center [797, 332] width 6 height 6
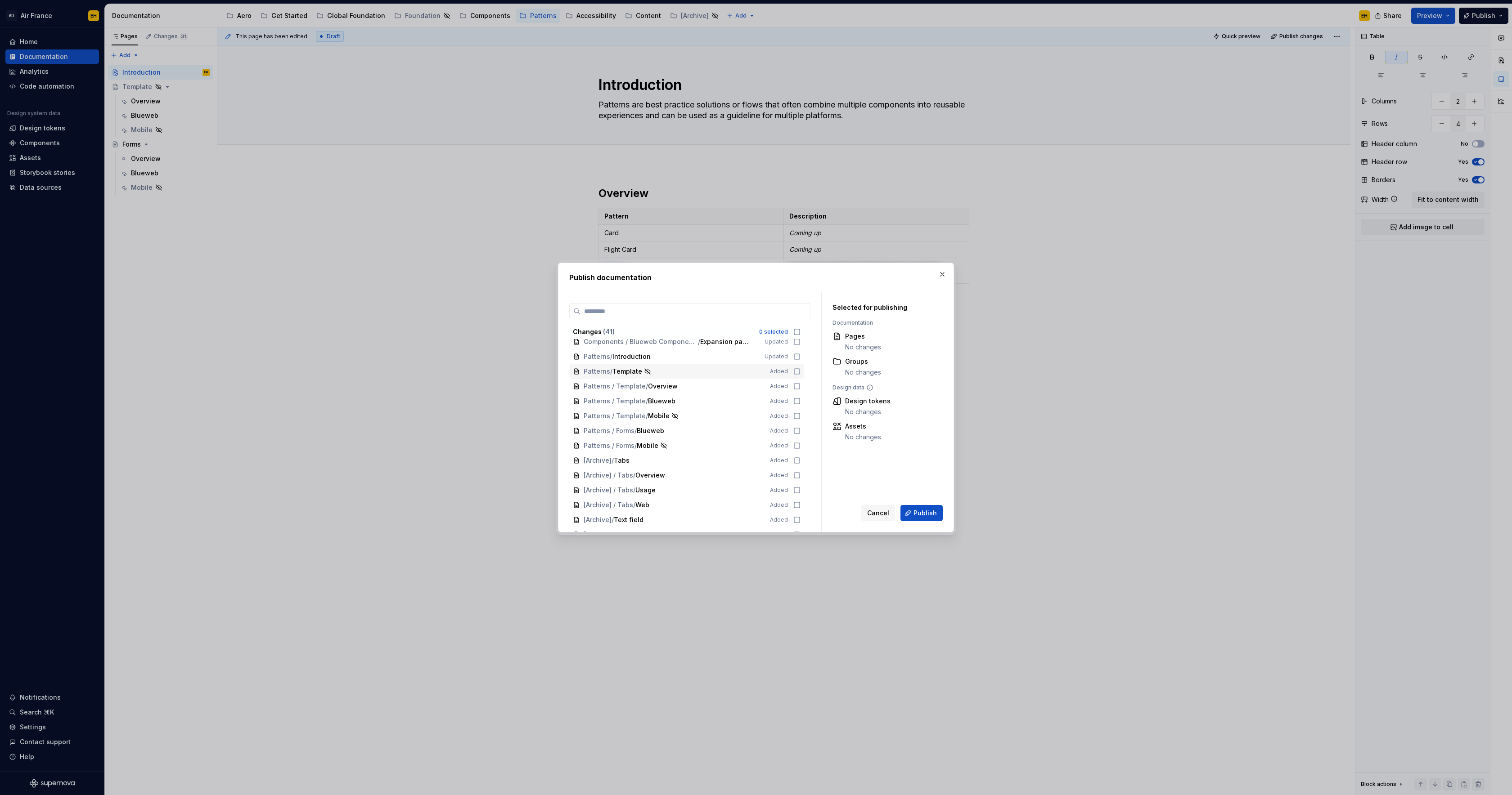
scroll to position [381, 0]
click at [800, 355] on icon at bounding box center [797, 353] width 7 height 7
click at [928, 514] on span "Publish" at bounding box center [925, 513] width 23 height 9
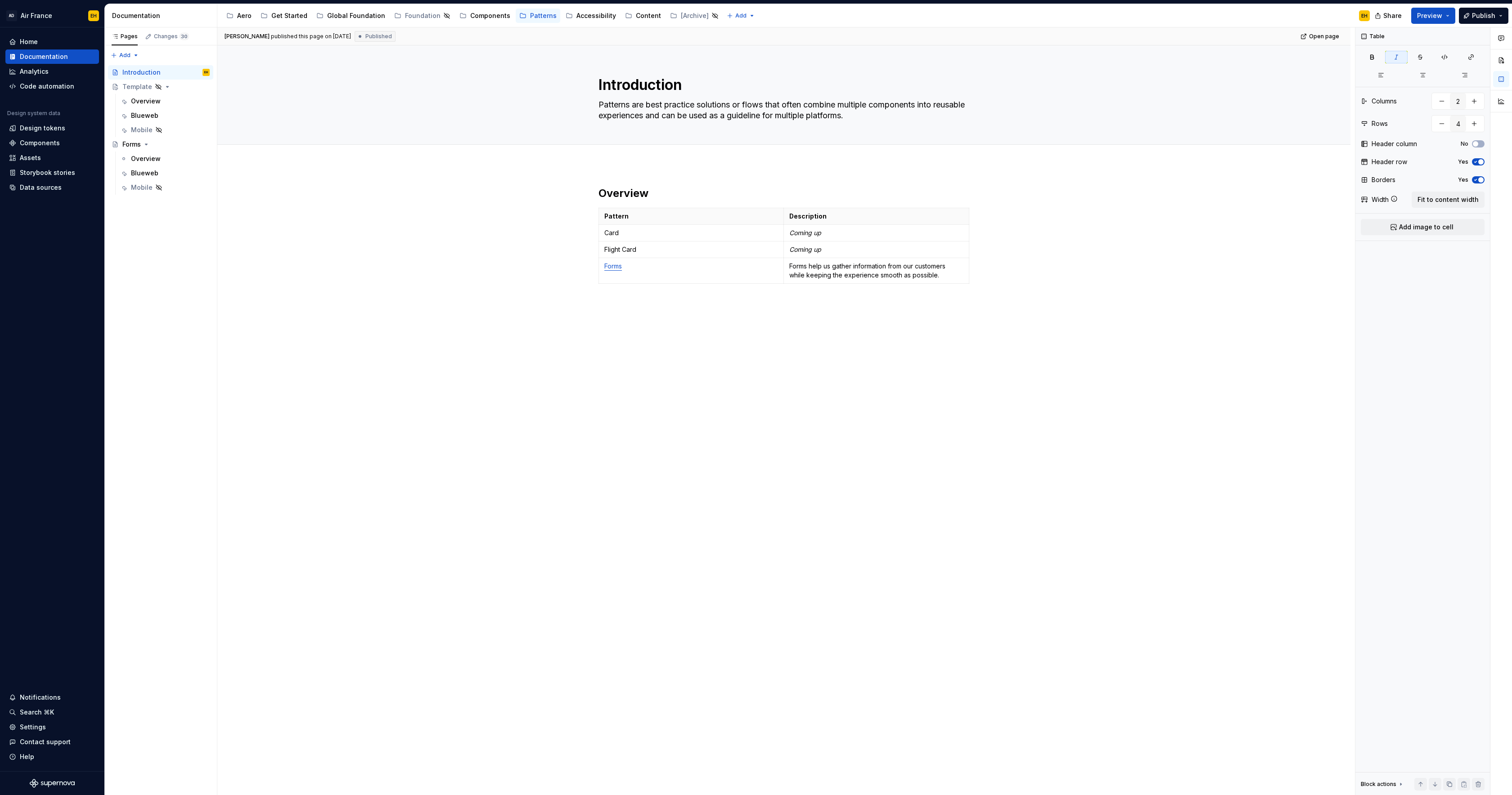
type textarea "*"
